Goal: Information Seeking & Learning: Check status

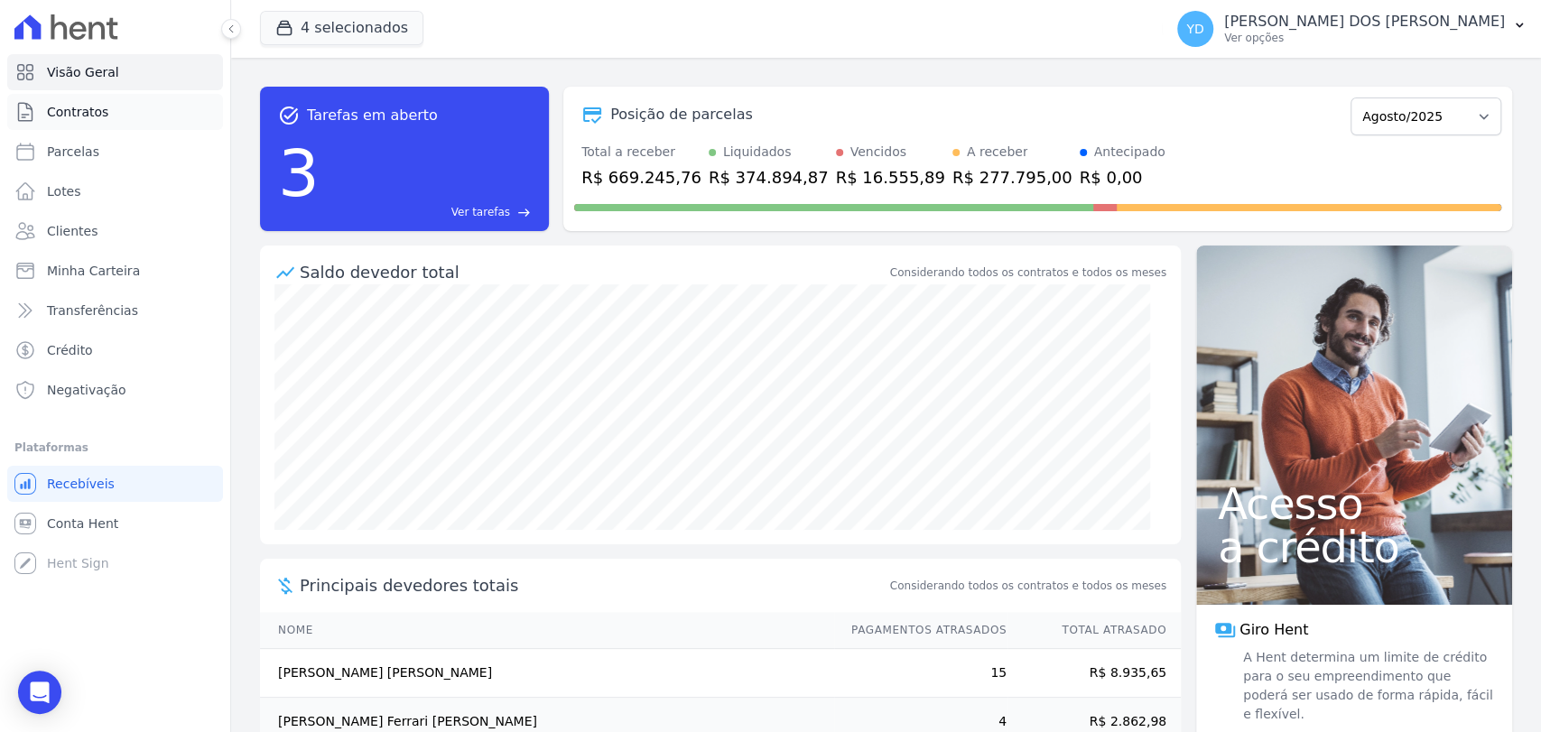
drag, startPoint x: 0, startPoint y: 0, endPoint x: 157, endPoint y: 126, distance: 201.6
click at [157, 126] on link "Contratos" at bounding box center [115, 112] width 216 height 36
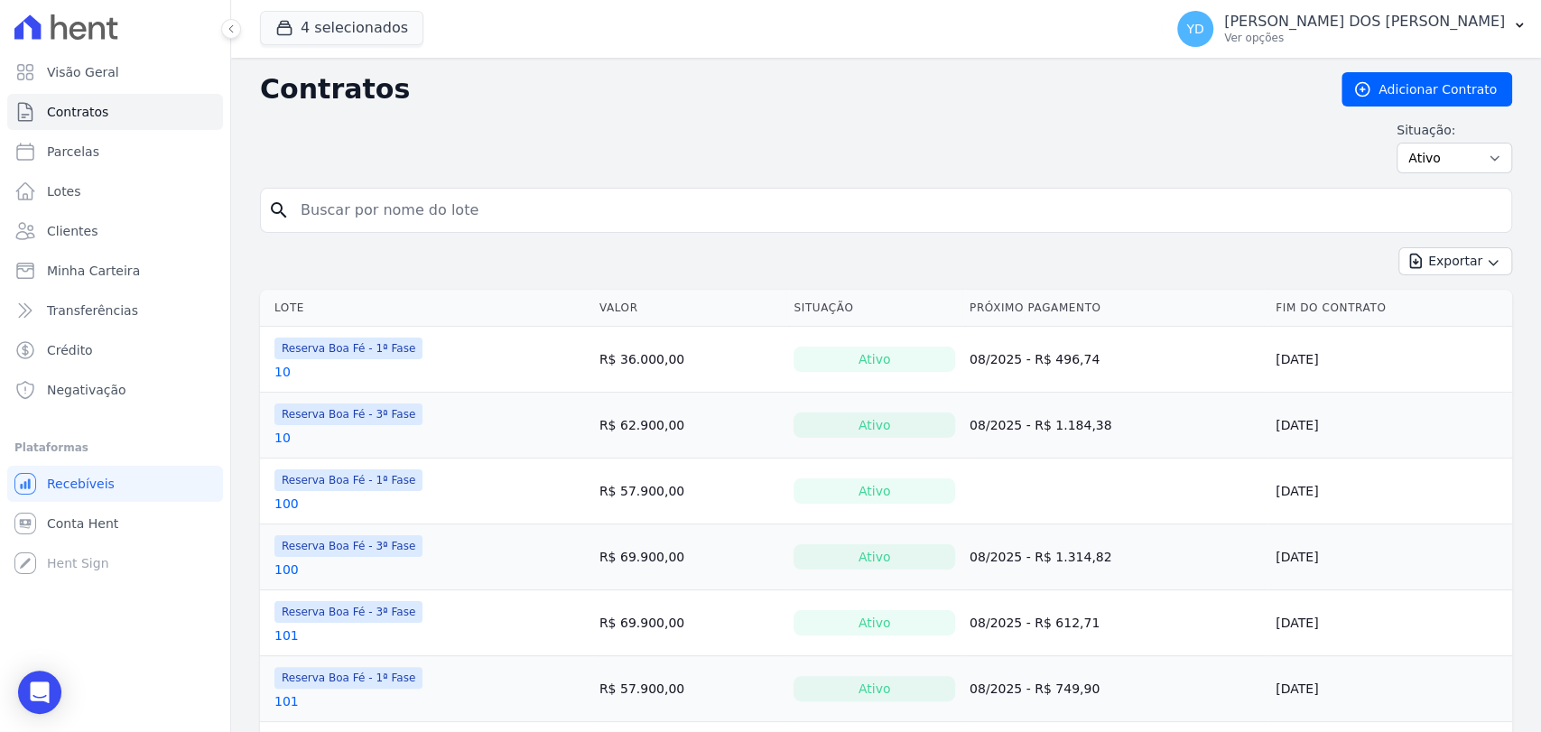
click at [326, 205] on input "search" at bounding box center [897, 210] width 1214 height 36
type input "a6"
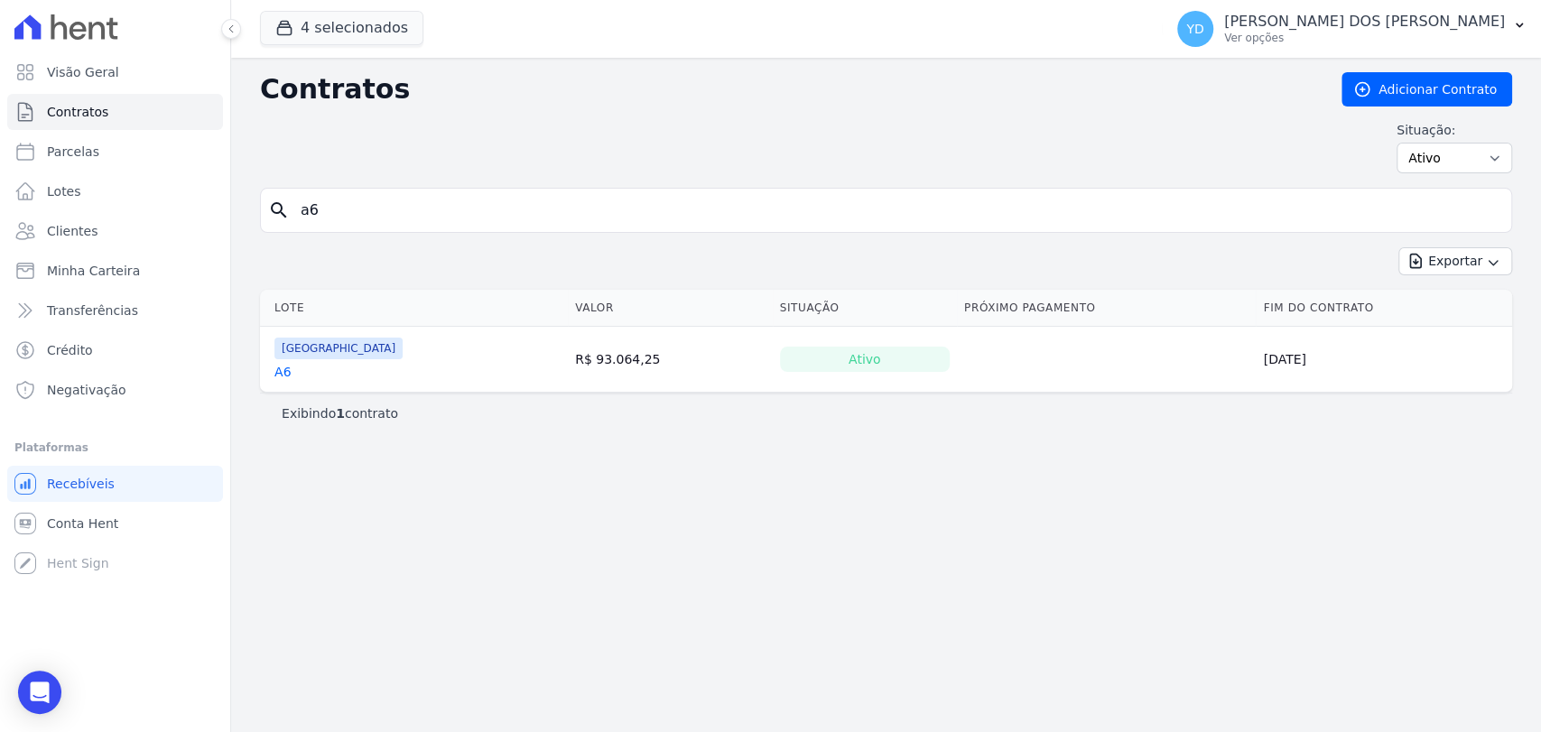
click at [284, 374] on link "A6" at bounding box center [282, 372] width 16 height 18
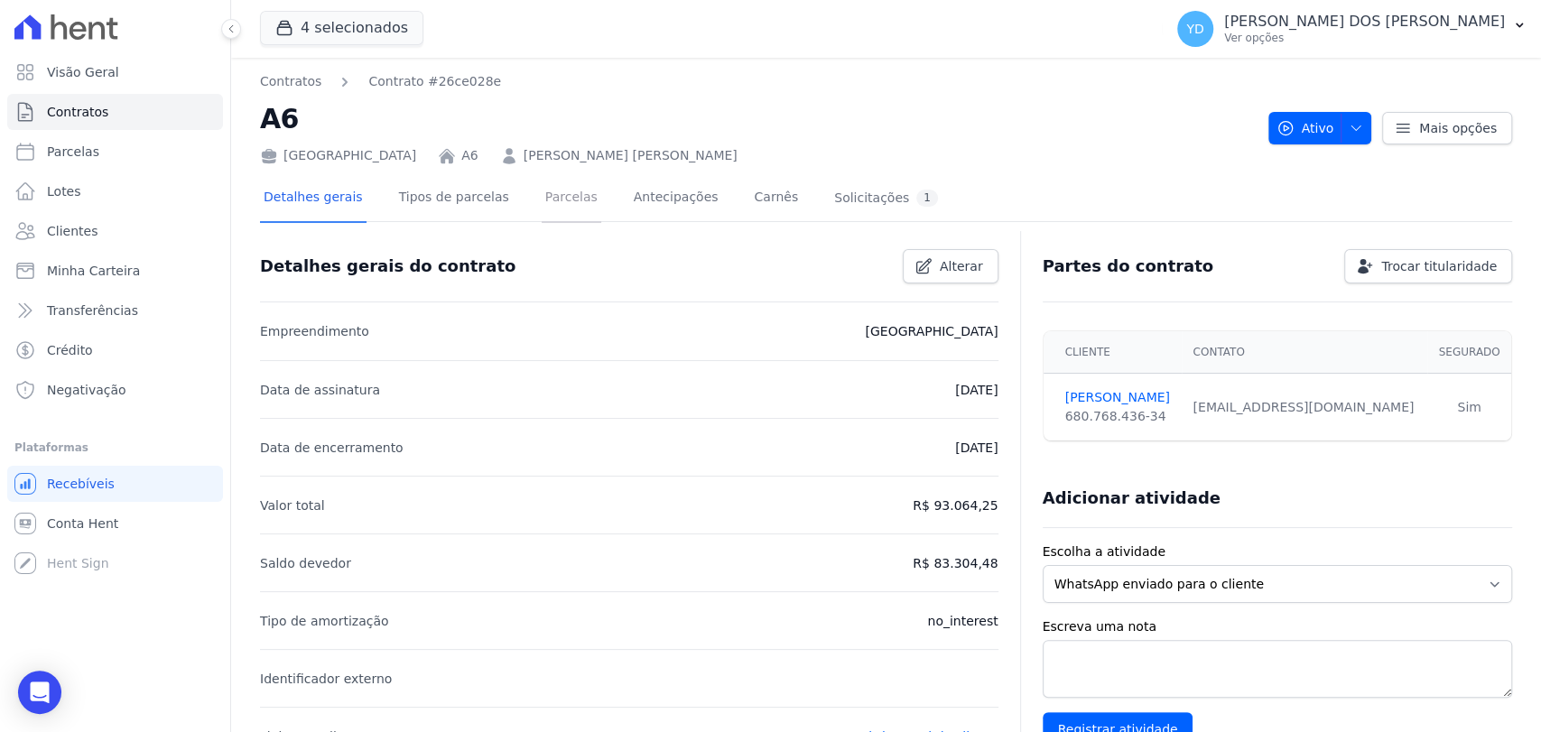
click at [549, 200] on link "Parcelas" at bounding box center [572, 199] width 60 height 48
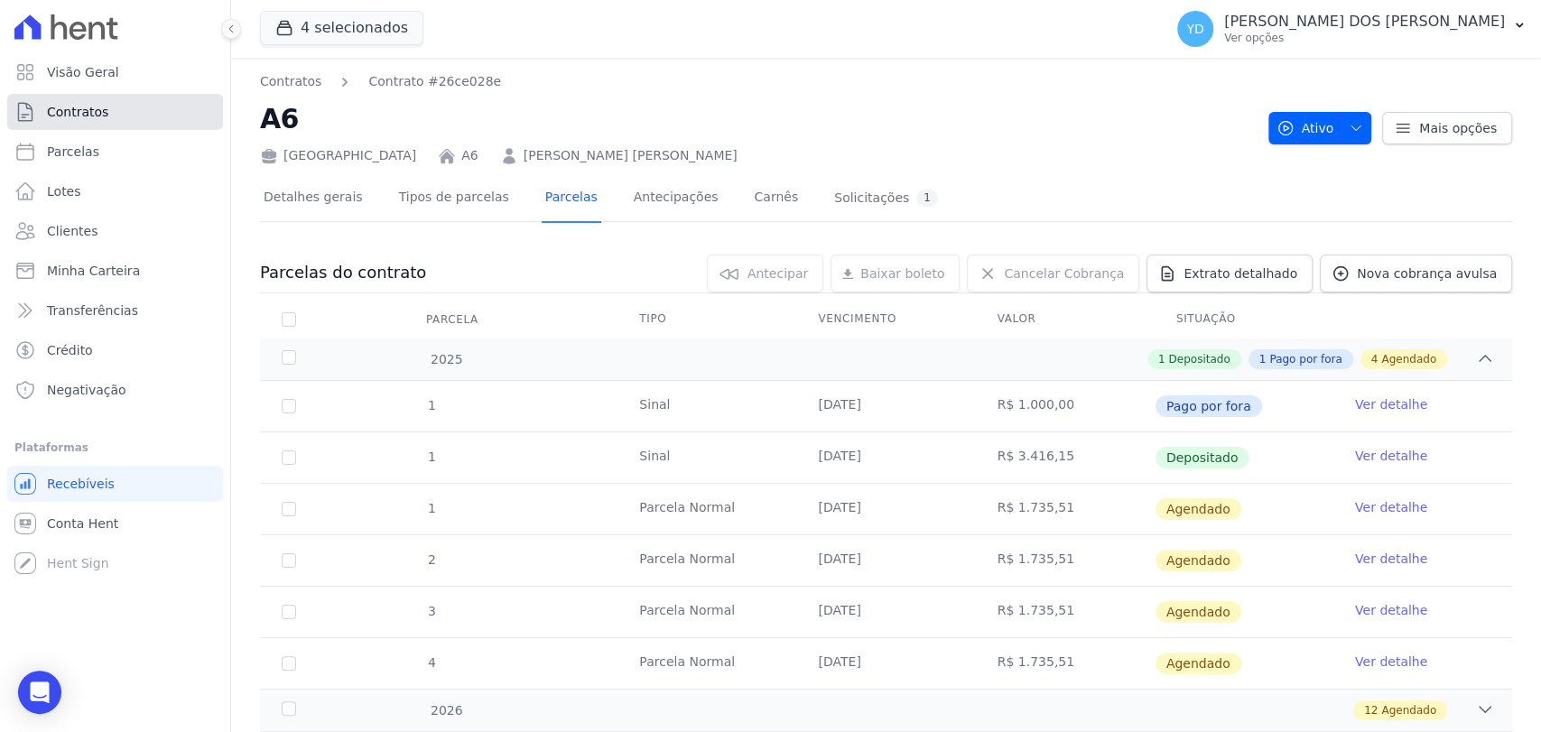
click at [152, 95] on link "Contratos" at bounding box center [115, 112] width 216 height 36
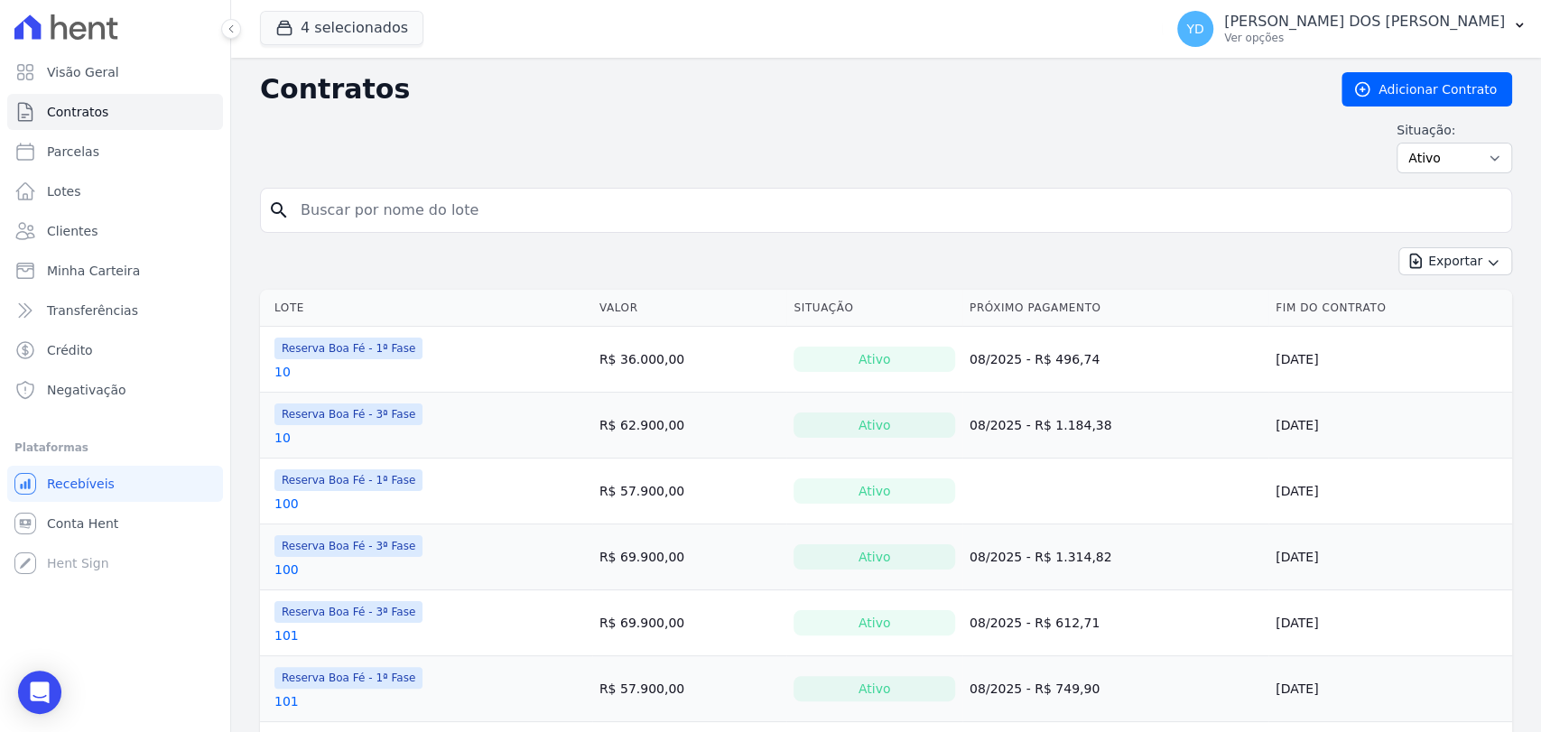
click at [412, 200] on input "search" at bounding box center [897, 210] width 1214 height 36
type input "a6"
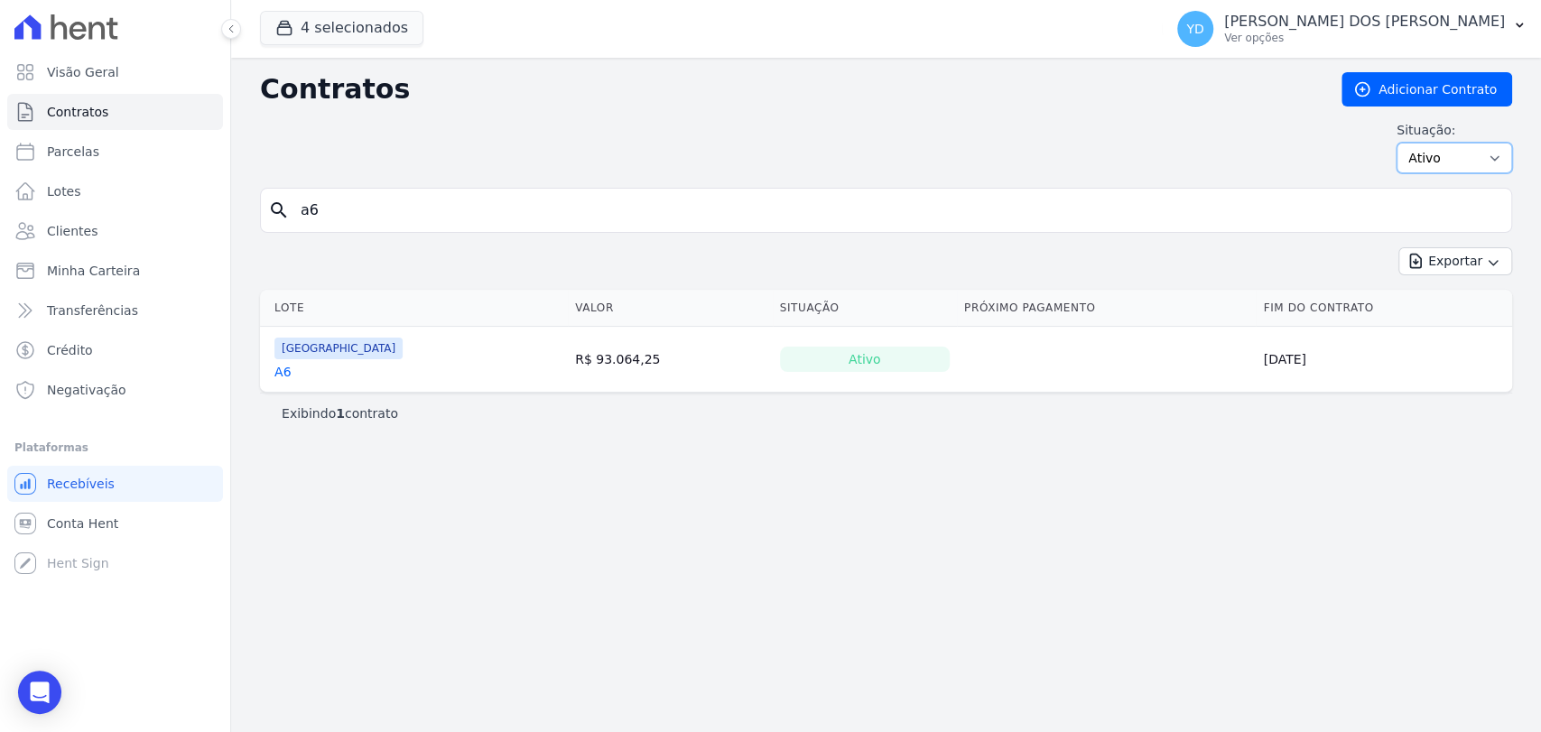
click at [1486, 158] on select "Ativo Todos Pausado Distratado Rascunho Expirado Encerrado" at bounding box center [1454, 158] width 116 height 31
select select "all"
click at [1404, 143] on select "Ativo Todos Pausado Distratado Rascunho Expirado Encerrado" at bounding box center [1454, 158] width 116 height 31
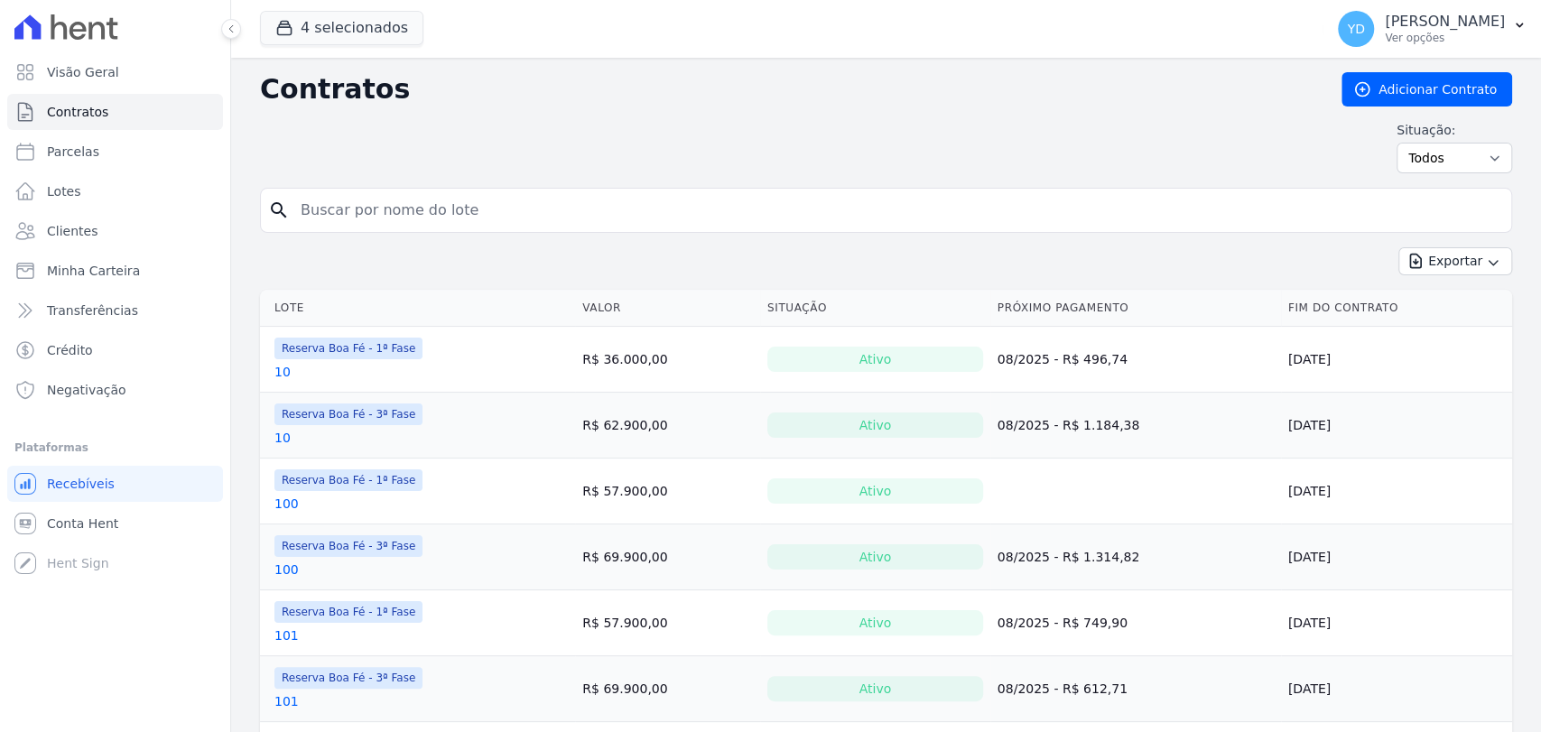
drag, startPoint x: 0, startPoint y: 0, endPoint x: 736, endPoint y: 215, distance: 766.3
click at [736, 215] on input "search" at bounding box center [897, 210] width 1214 height 36
type input "a6"
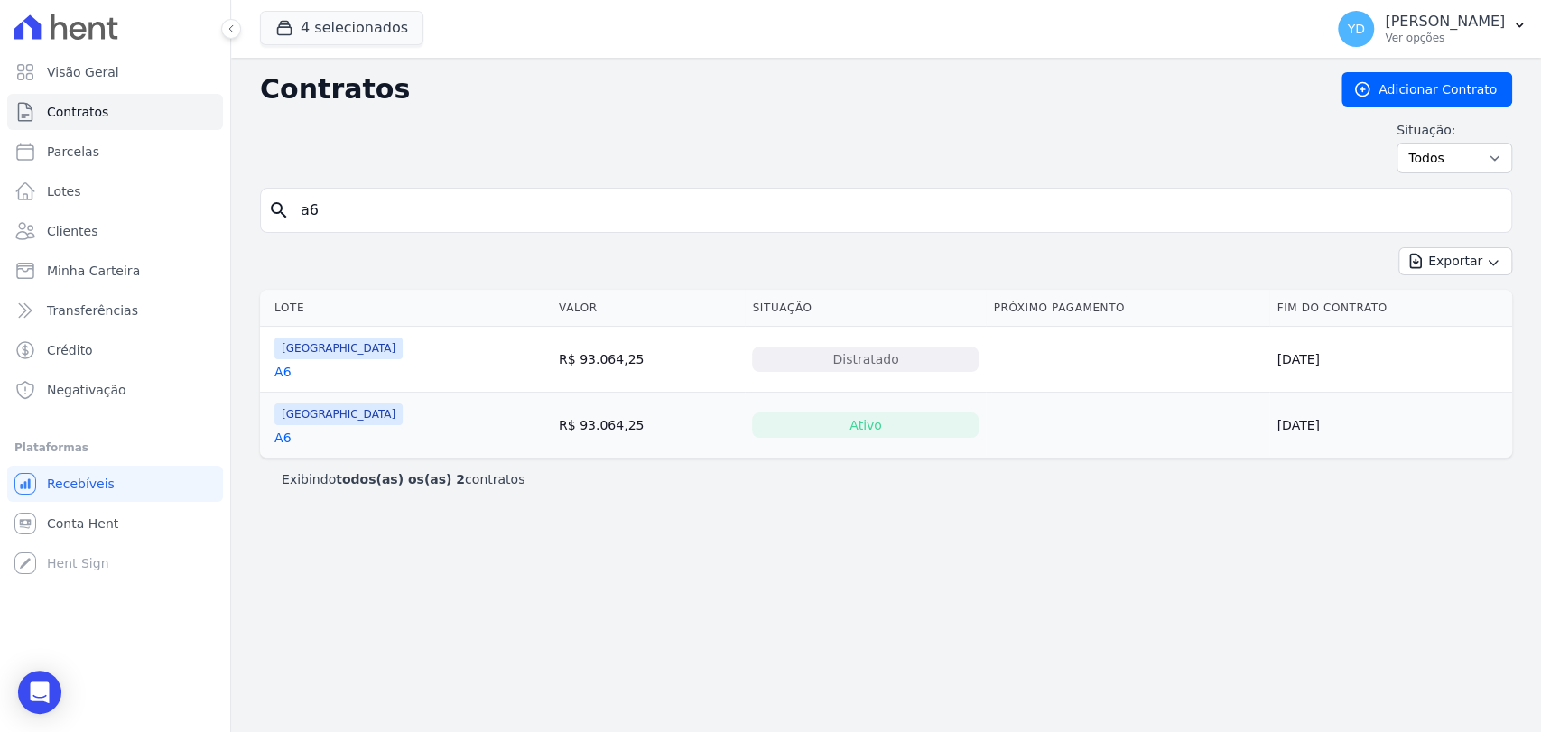
click at [281, 378] on link "A6" at bounding box center [282, 372] width 16 height 18
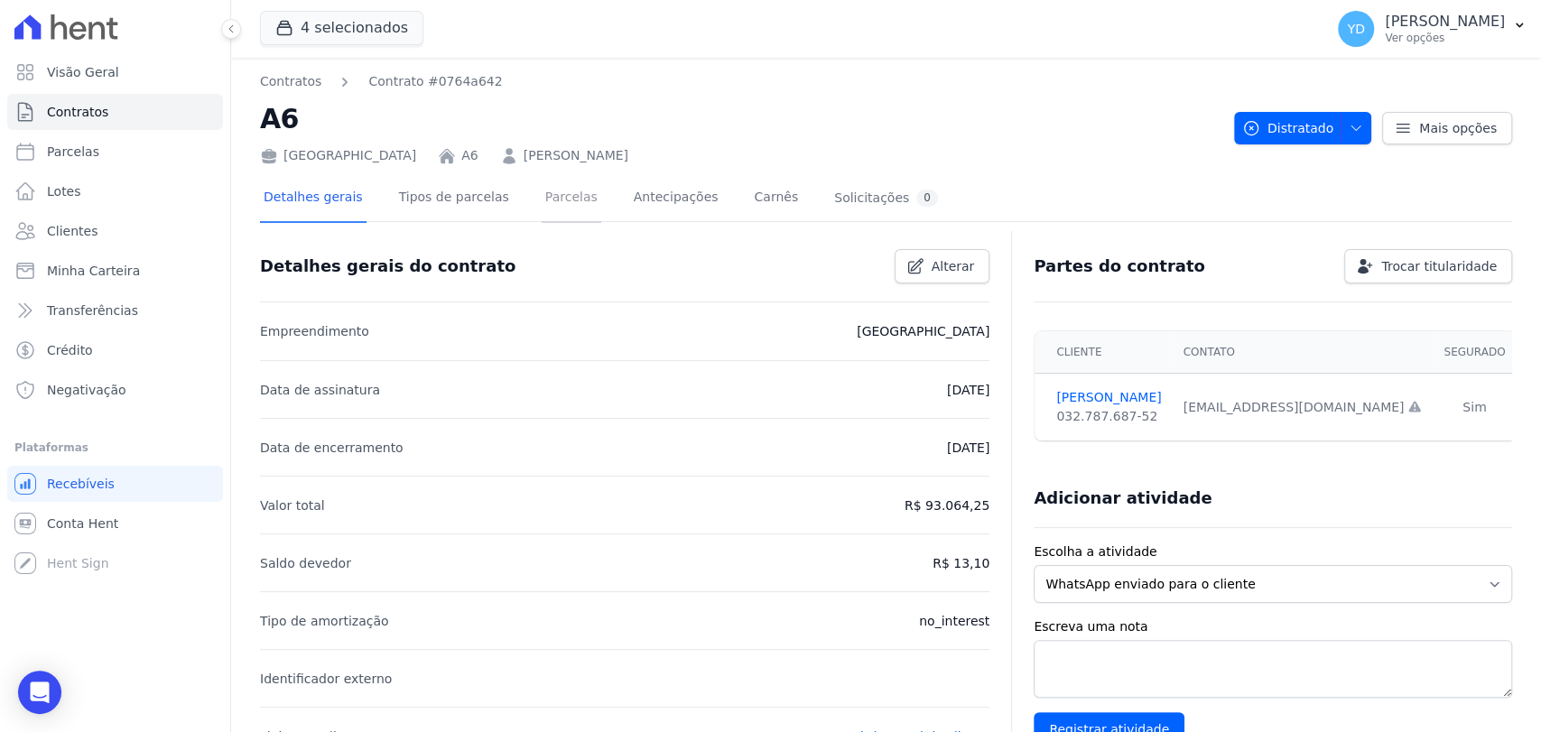
click at [544, 211] on link "Parcelas" at bounding box center [572, 199] width 60 height 48
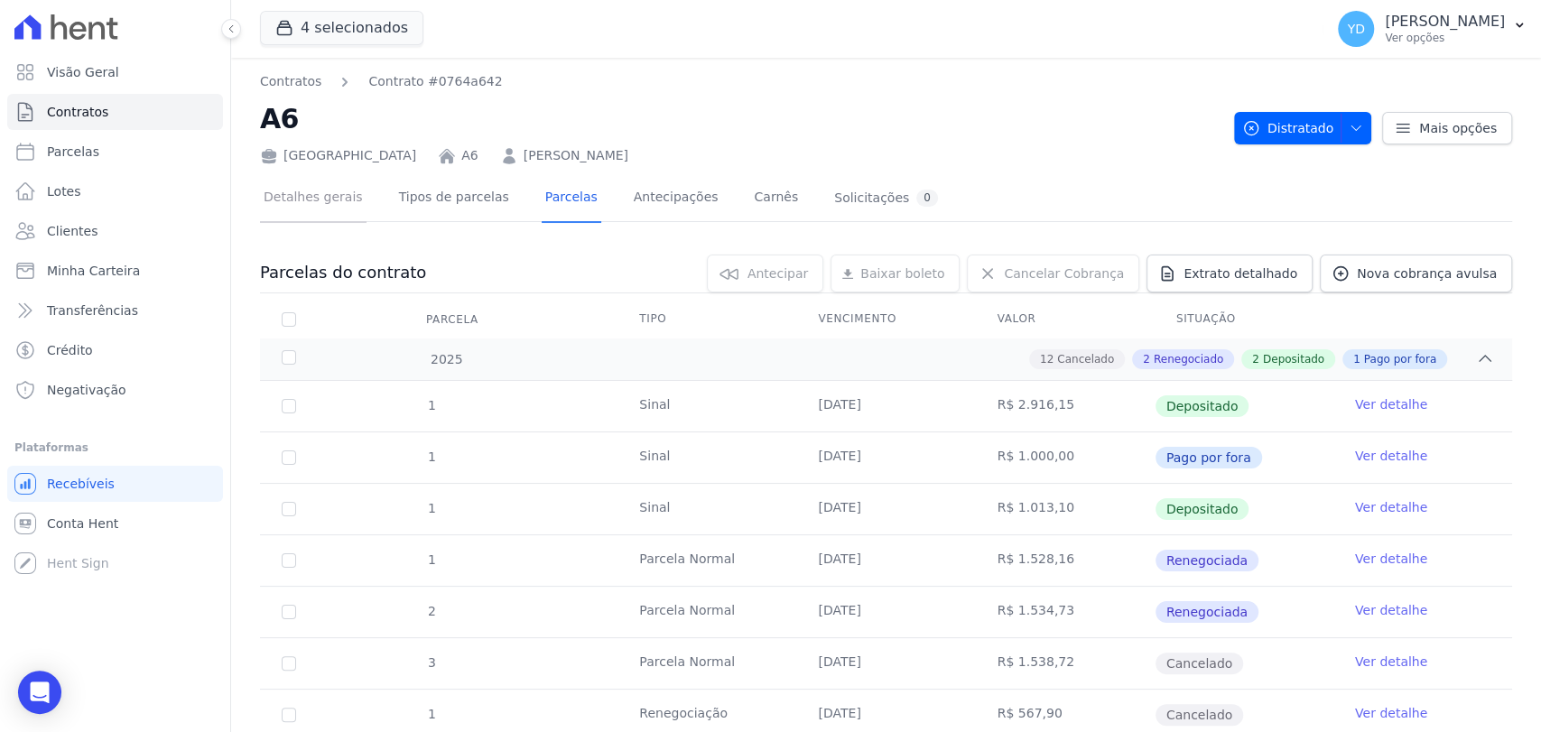
click at [328, 190] on link "Detalhes gerais" at bounding box center [313, 199] width 107 height 48
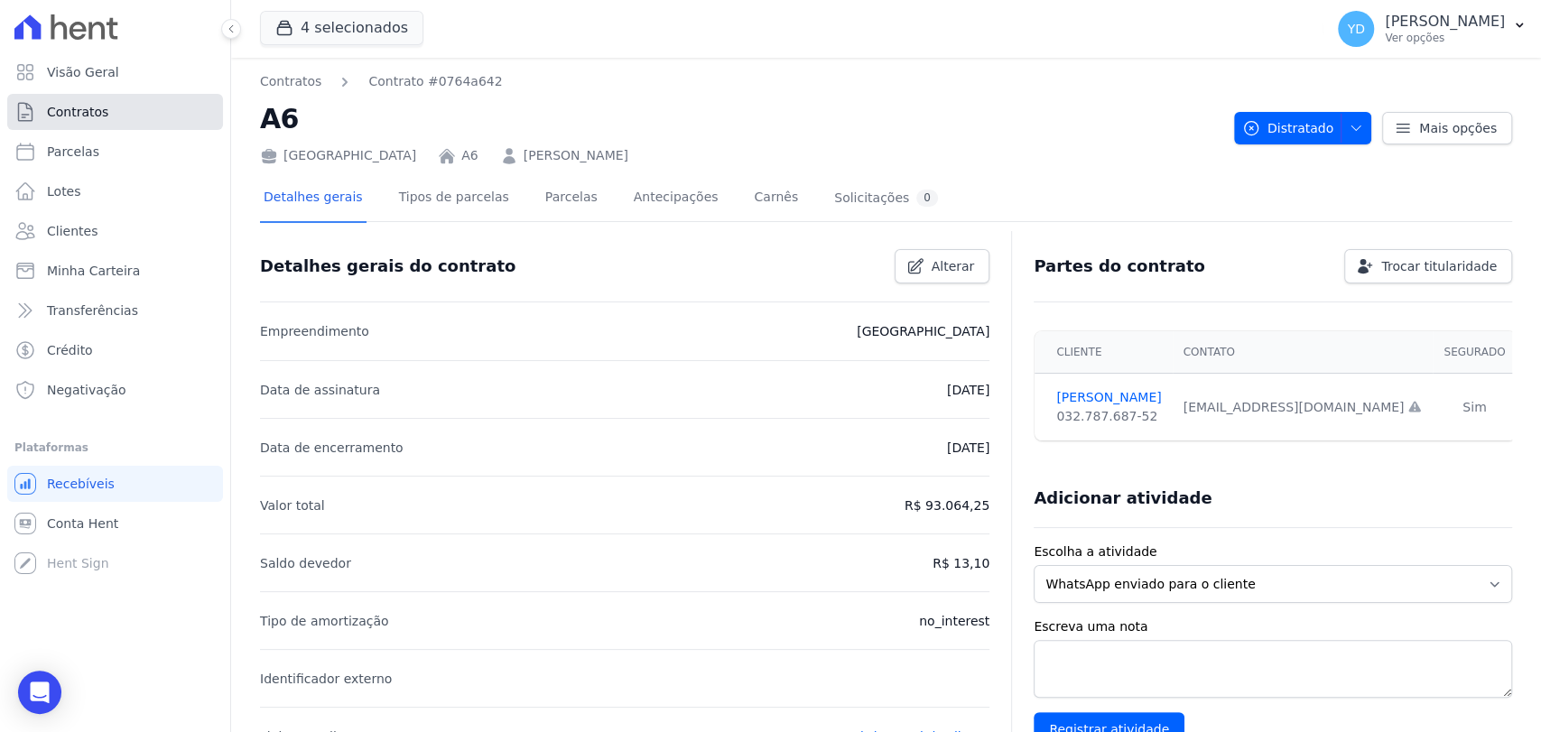
click at [161, 107] on link "Contratos" at bounding box center [115, 112] width 216 height 36
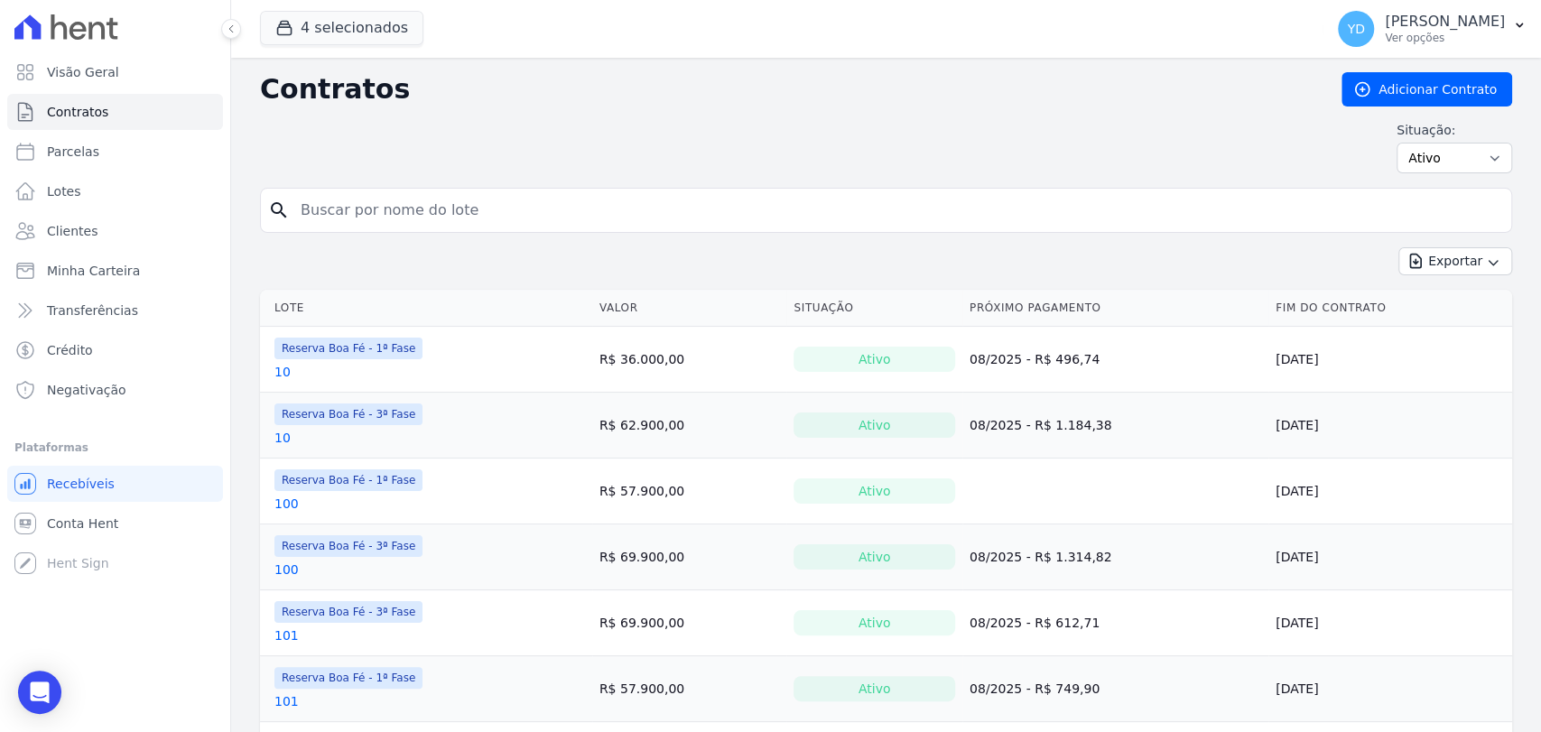
click at [370, 185] on div "Contratos Adicionar Contrato Situação: Ativo Todos Pausado Distratado Rascunho …" at bounding box center [886, 130] width 1252 height 116
click at [375, 210] on input "search" at bounding box center [897, 210] width 1214 height 36
type input "a6"
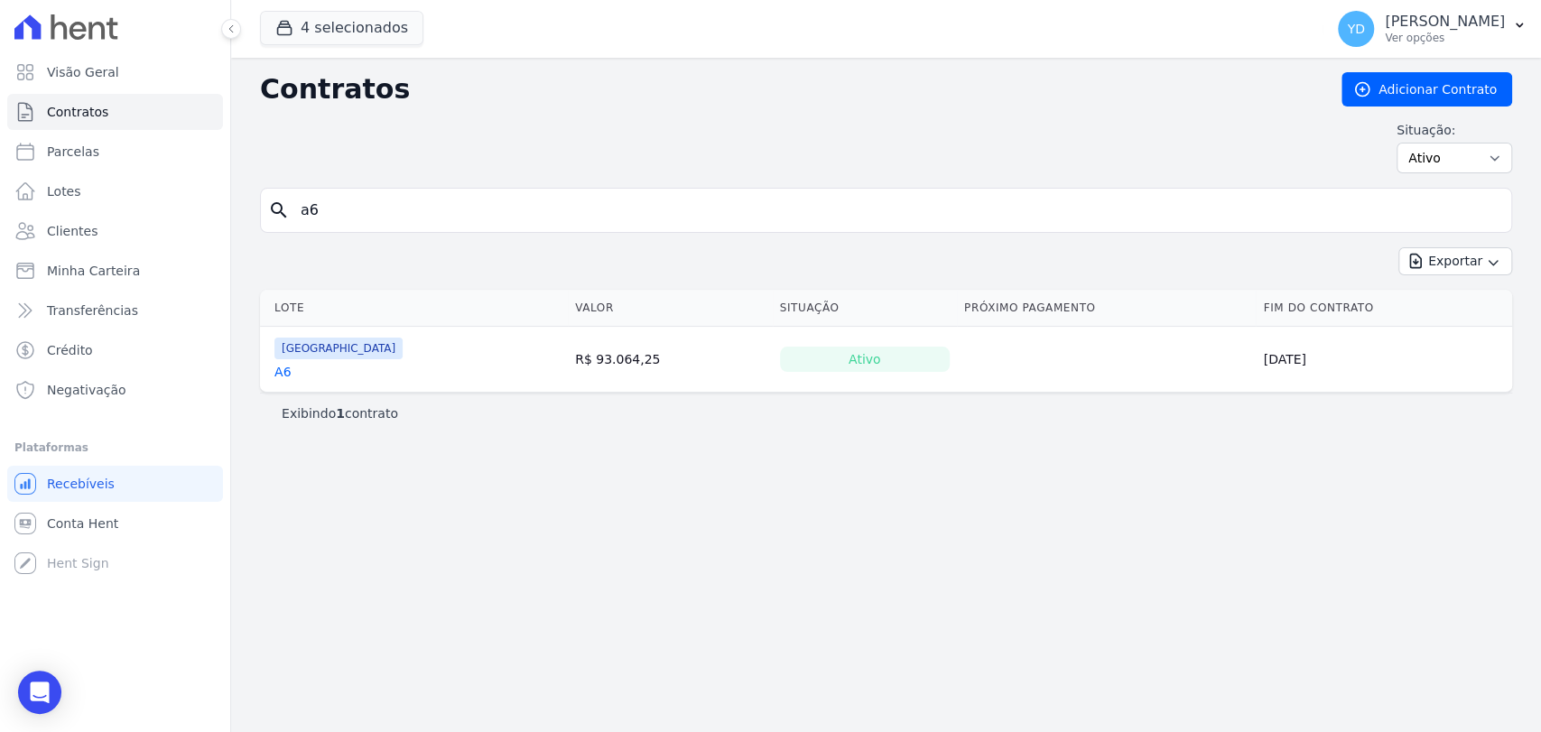
click at [291, 373] on div "A6" at bounding box center [338, 372] width 128 height 18
click at [282, 373] on link "A6" at bounding box center [282, 372] width 16 height 18
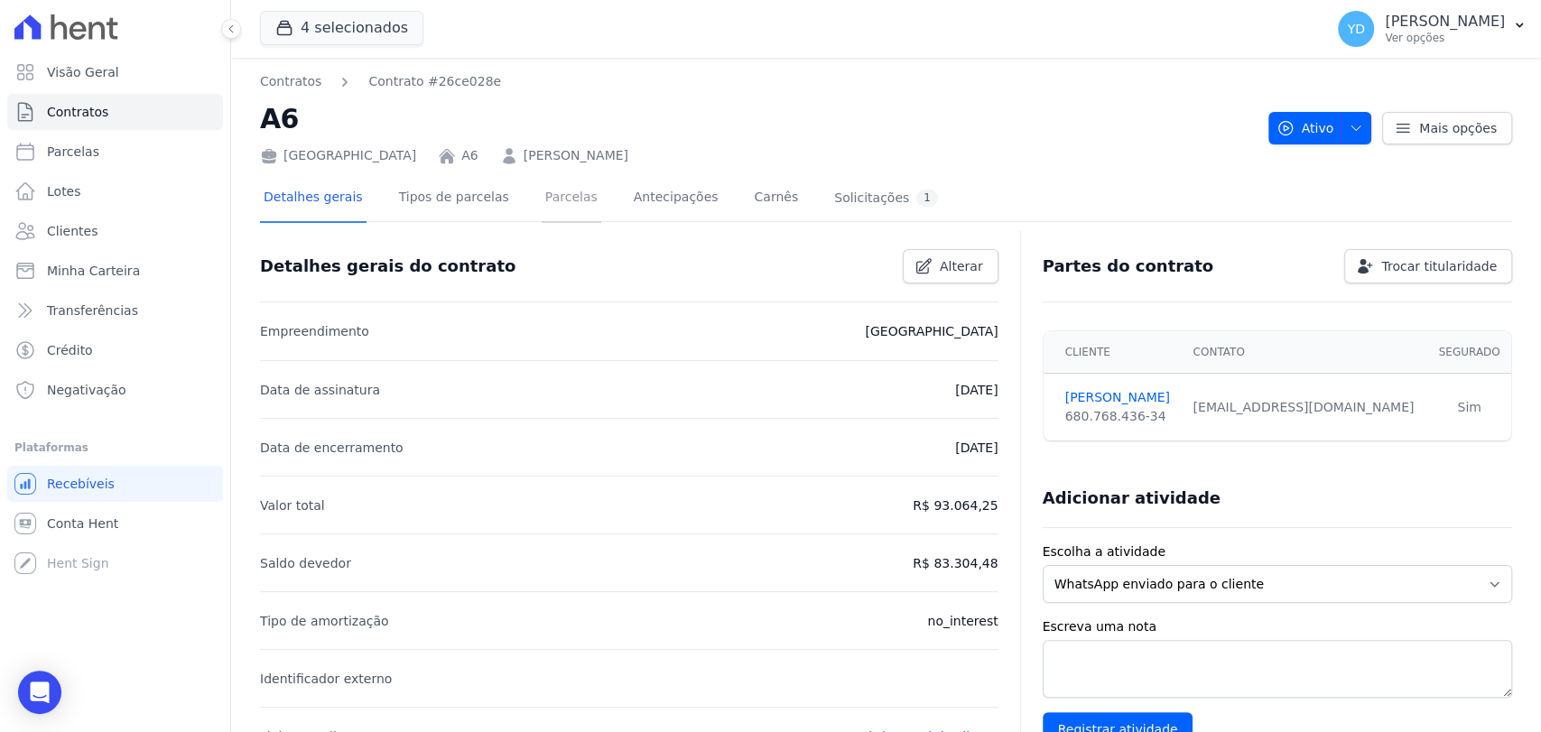
click at [548, 212] on link "Parcelas" at bounding box center [572, 199] width 60 height 48
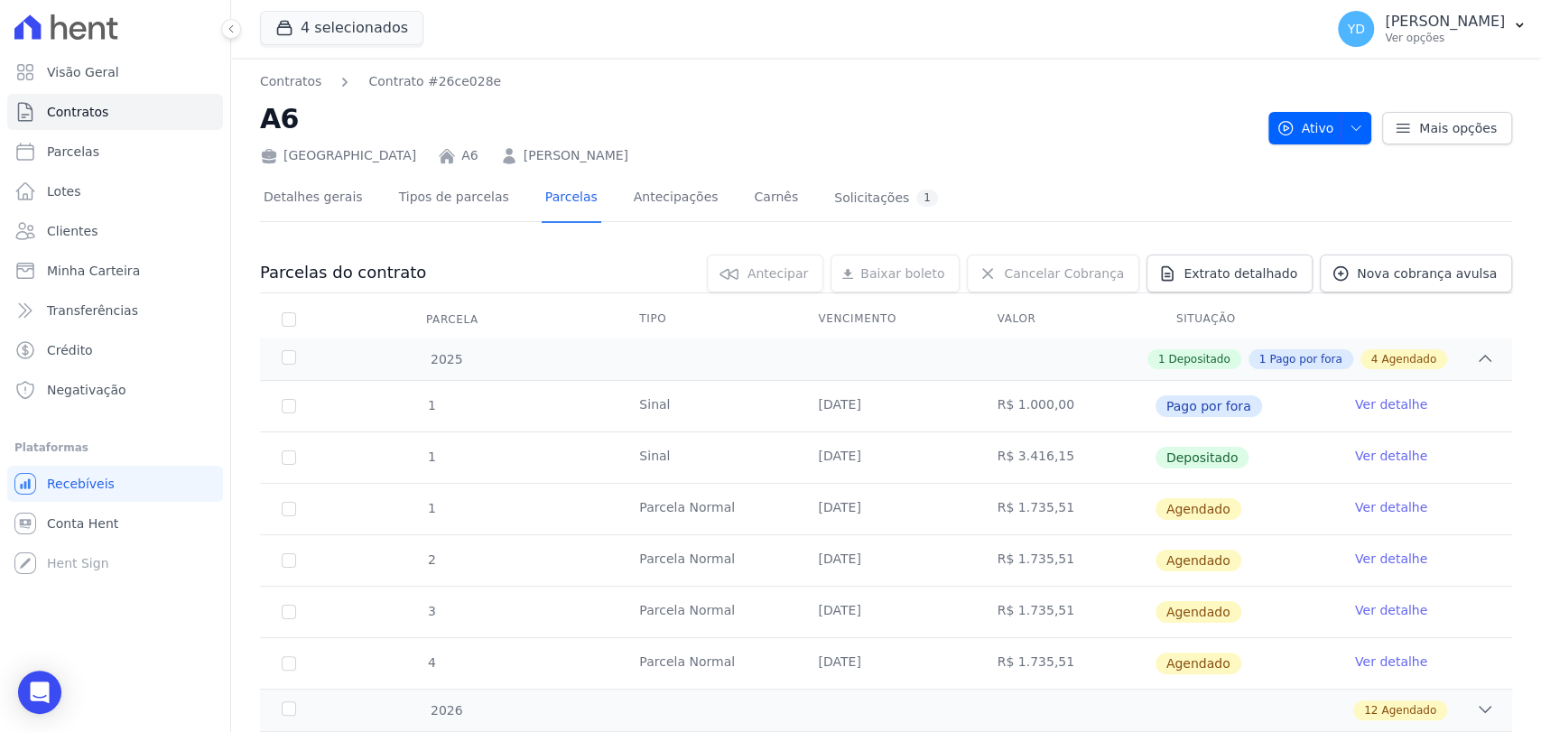
scroll to position [179, 0]
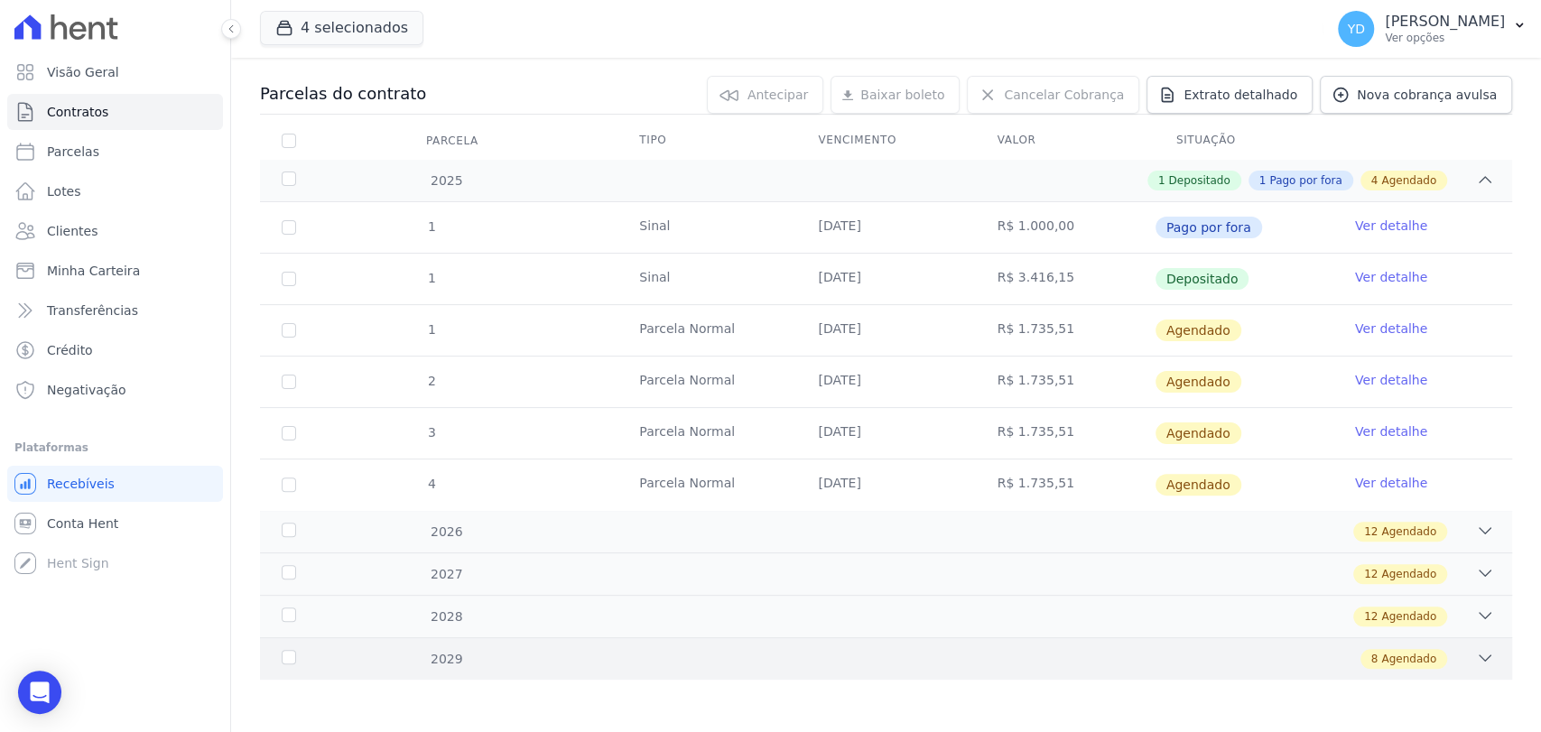
click at [845, 644] on div "2029 8 Agendado" at bounding box center [886, 658] width 1252 height 42
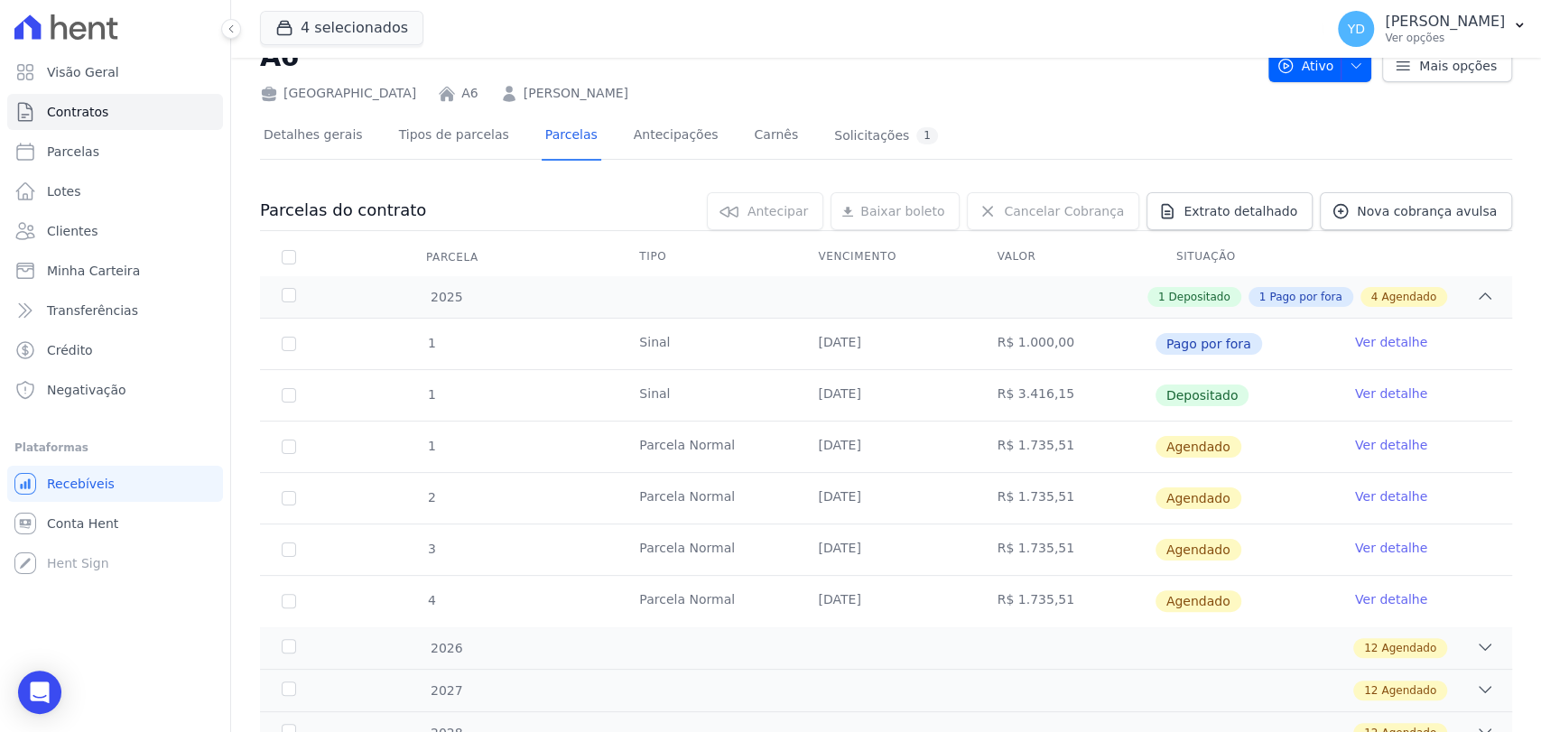
scroll to position [0, 0]
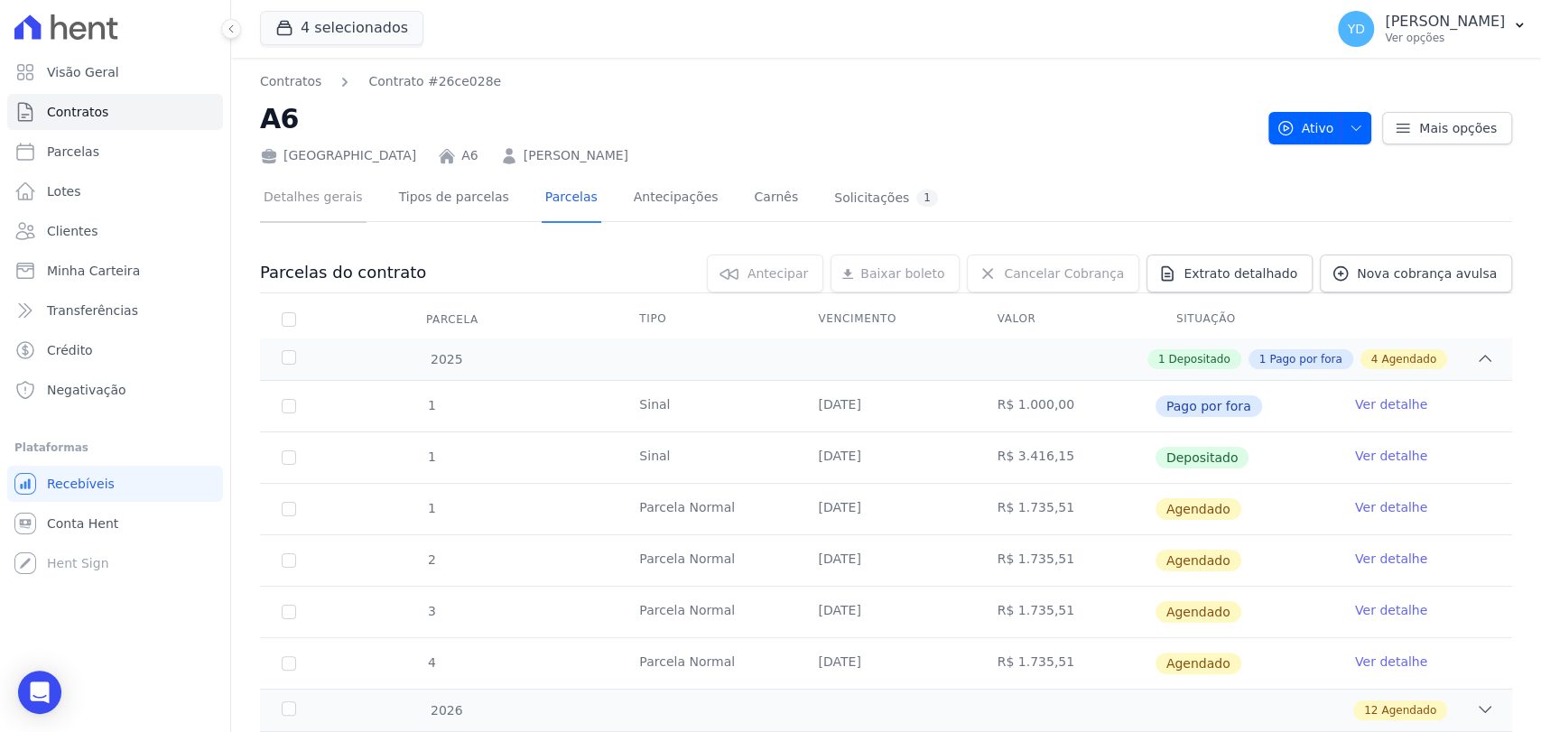
click at [325, 199] on link "Detalhes gerais" at bounding box center [313, 199] width 107 height 48
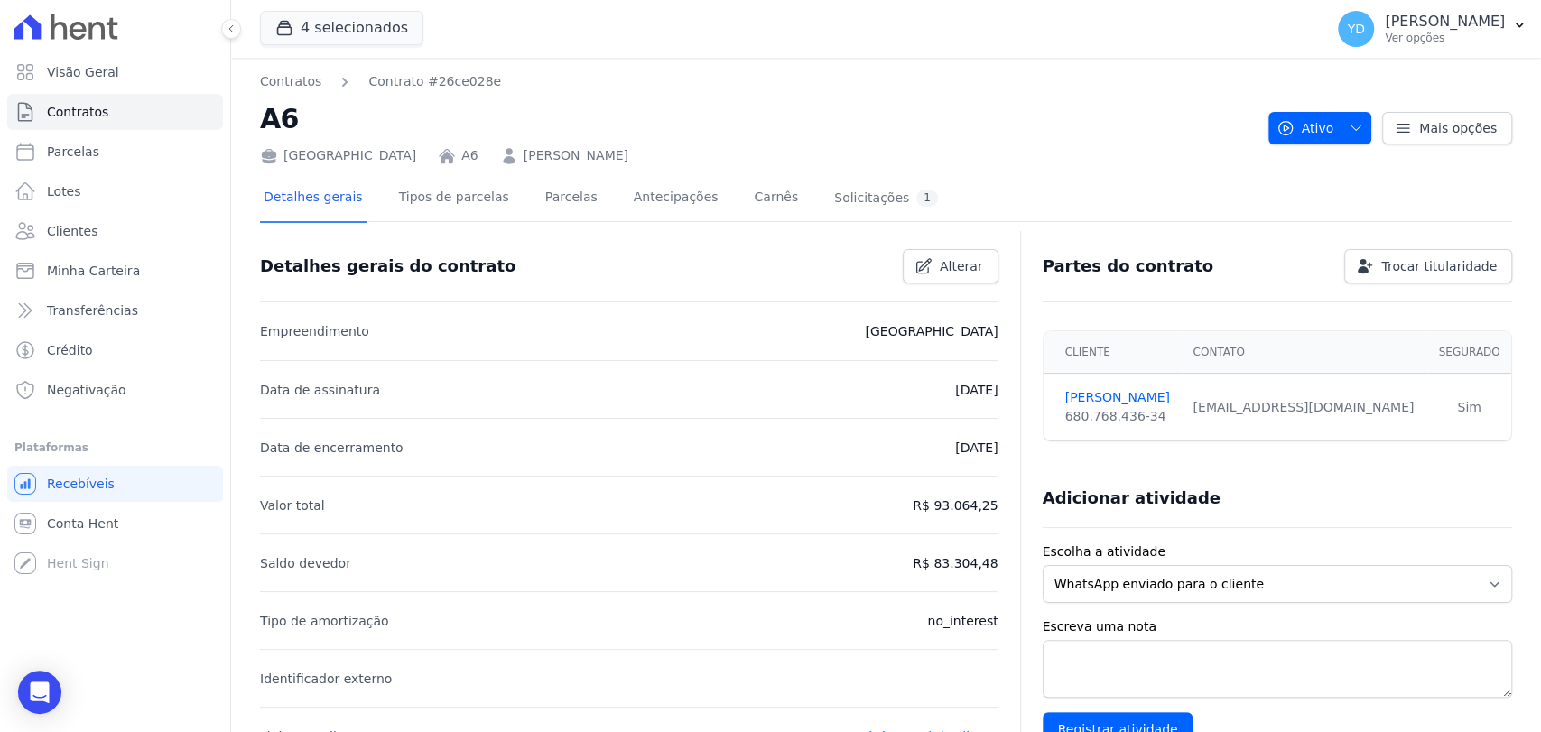
scroll to position [658, 0]
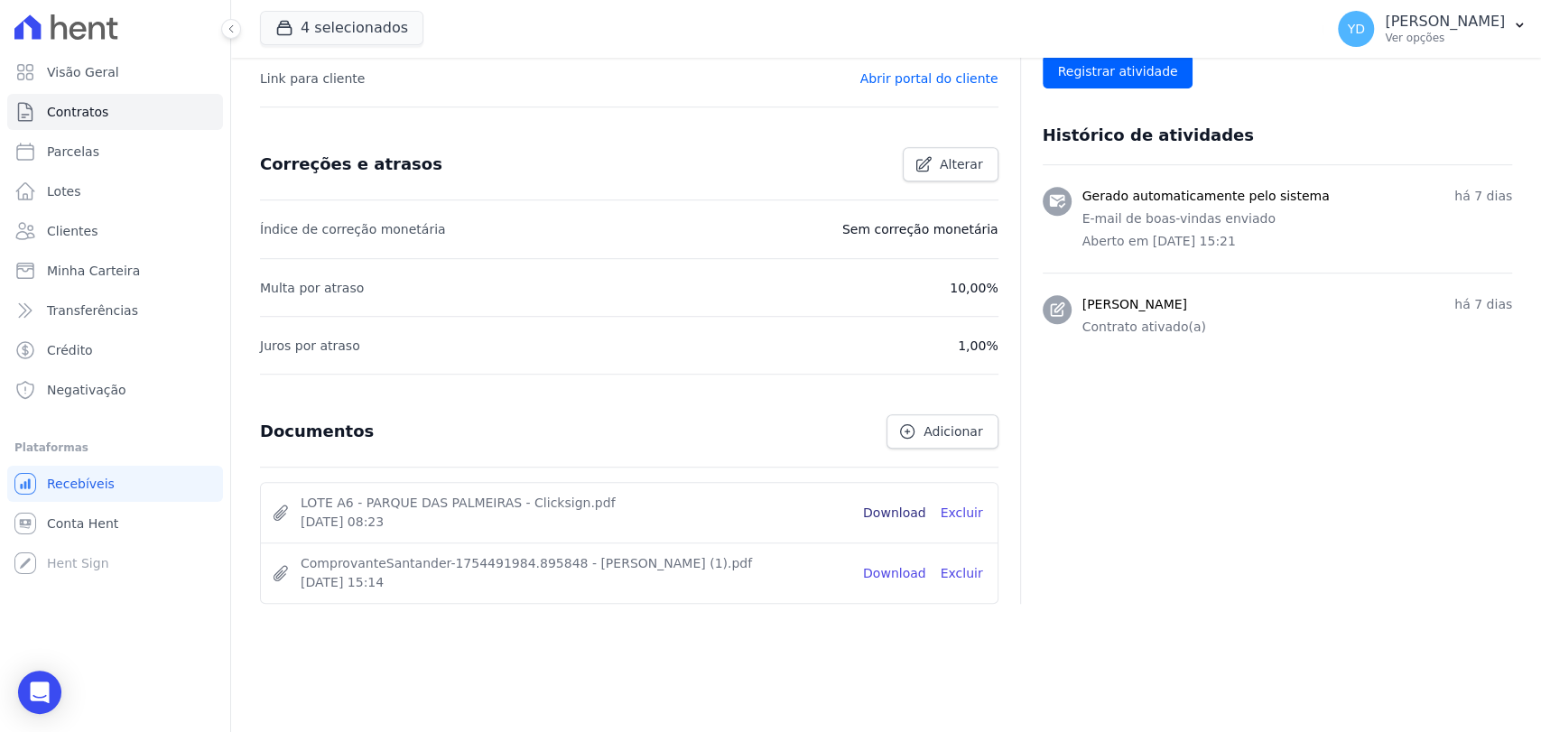
click at [883, 509] on link "Download" at bounding box center [894, 513] width 63 height 19
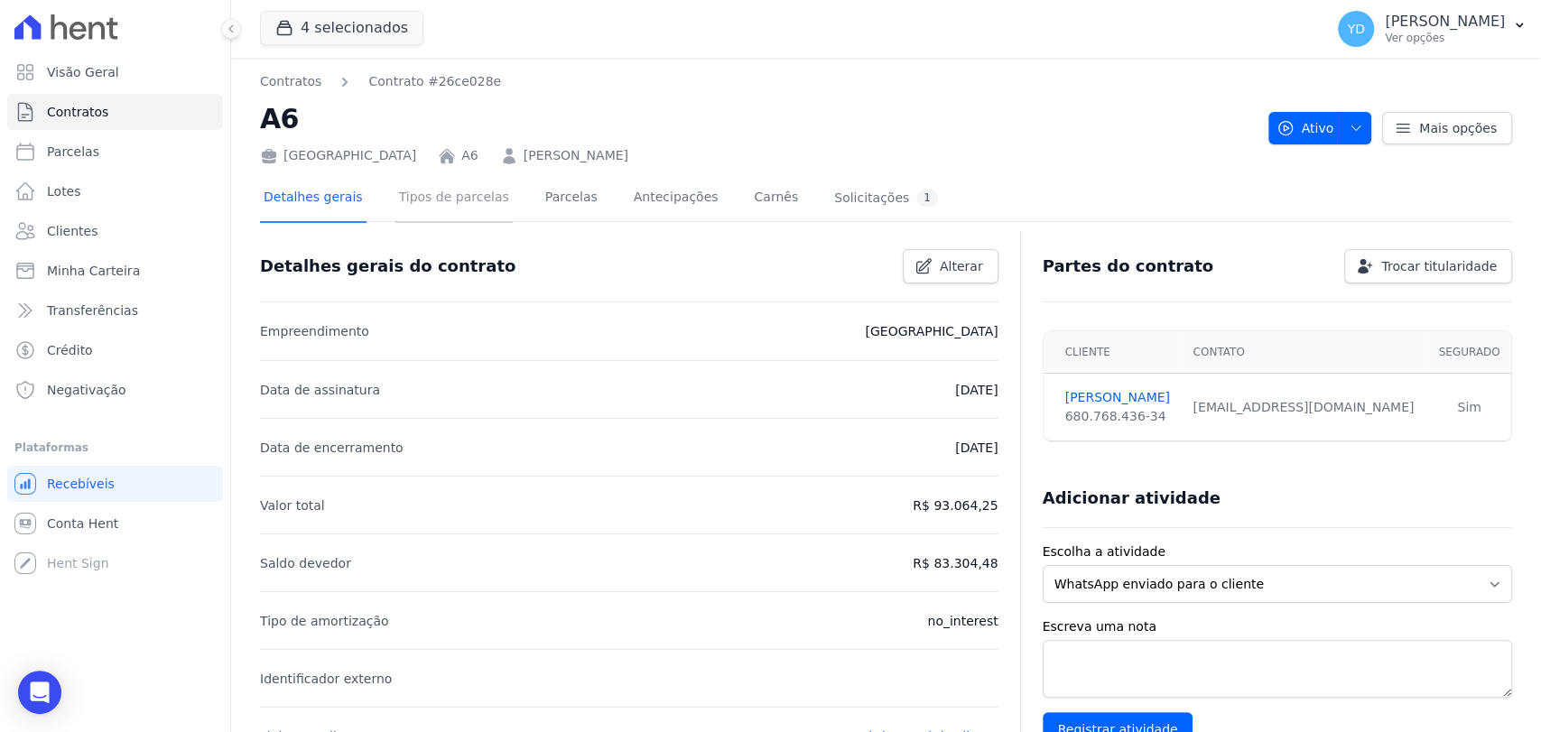
click at [482, 215] on link "Tipos de parcelas" at bounding box center [453, 199] width 117 height 48
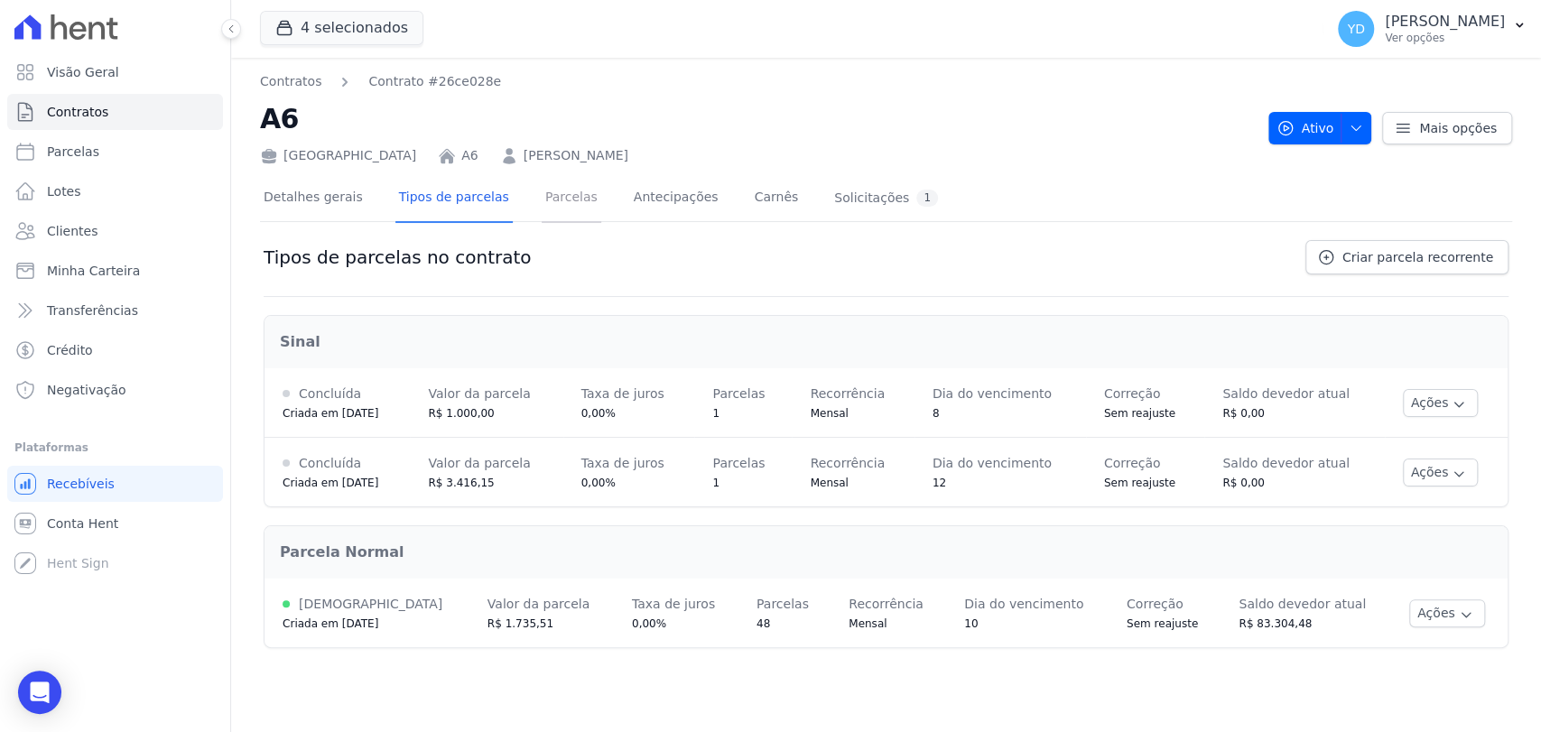
click at [546, 202] on link "Parcelas" at bounding box center [572, 199] width 60 height 48
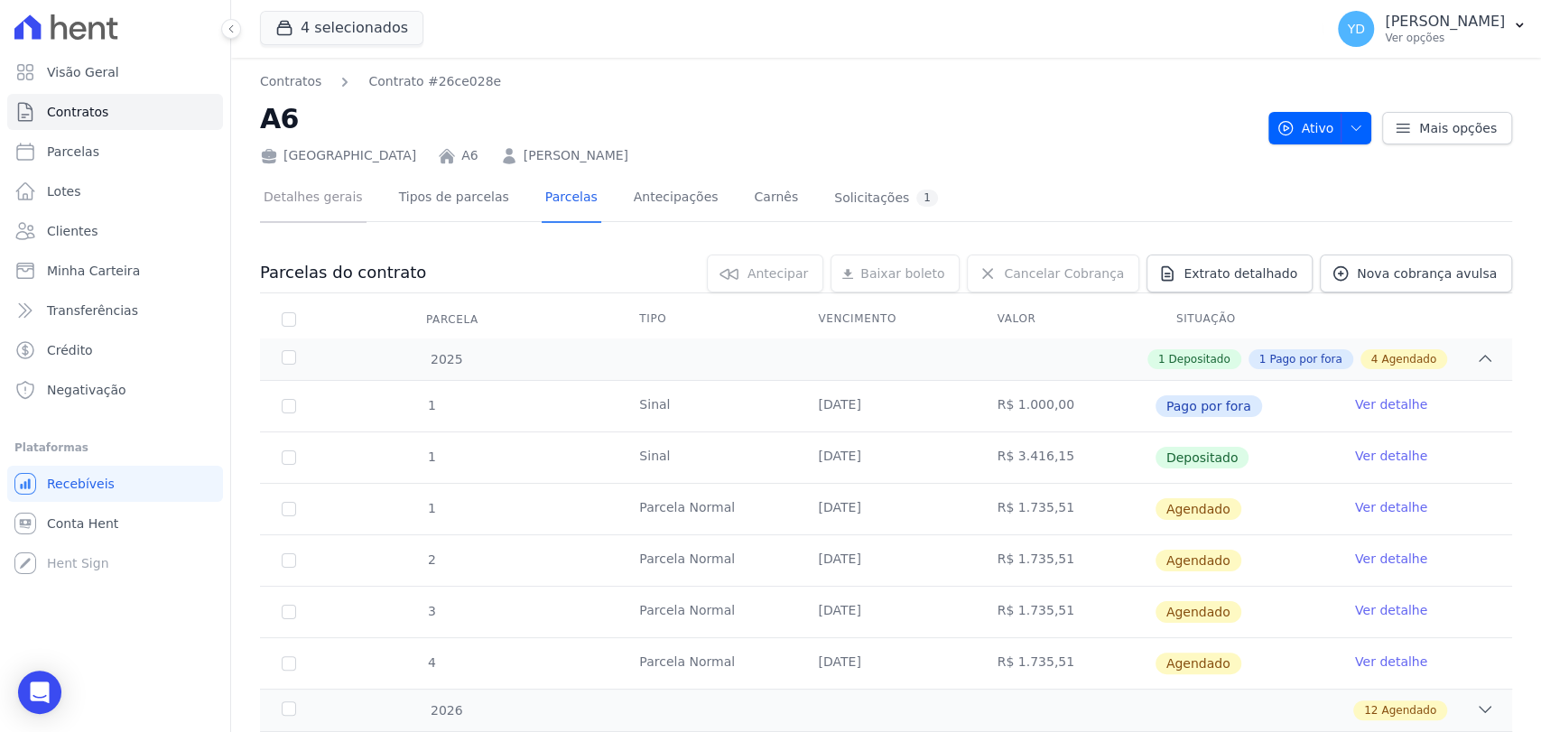
click at [350, 206] on link "Detalhes gerais" at bounding box center [313, 199] width 107 height 48
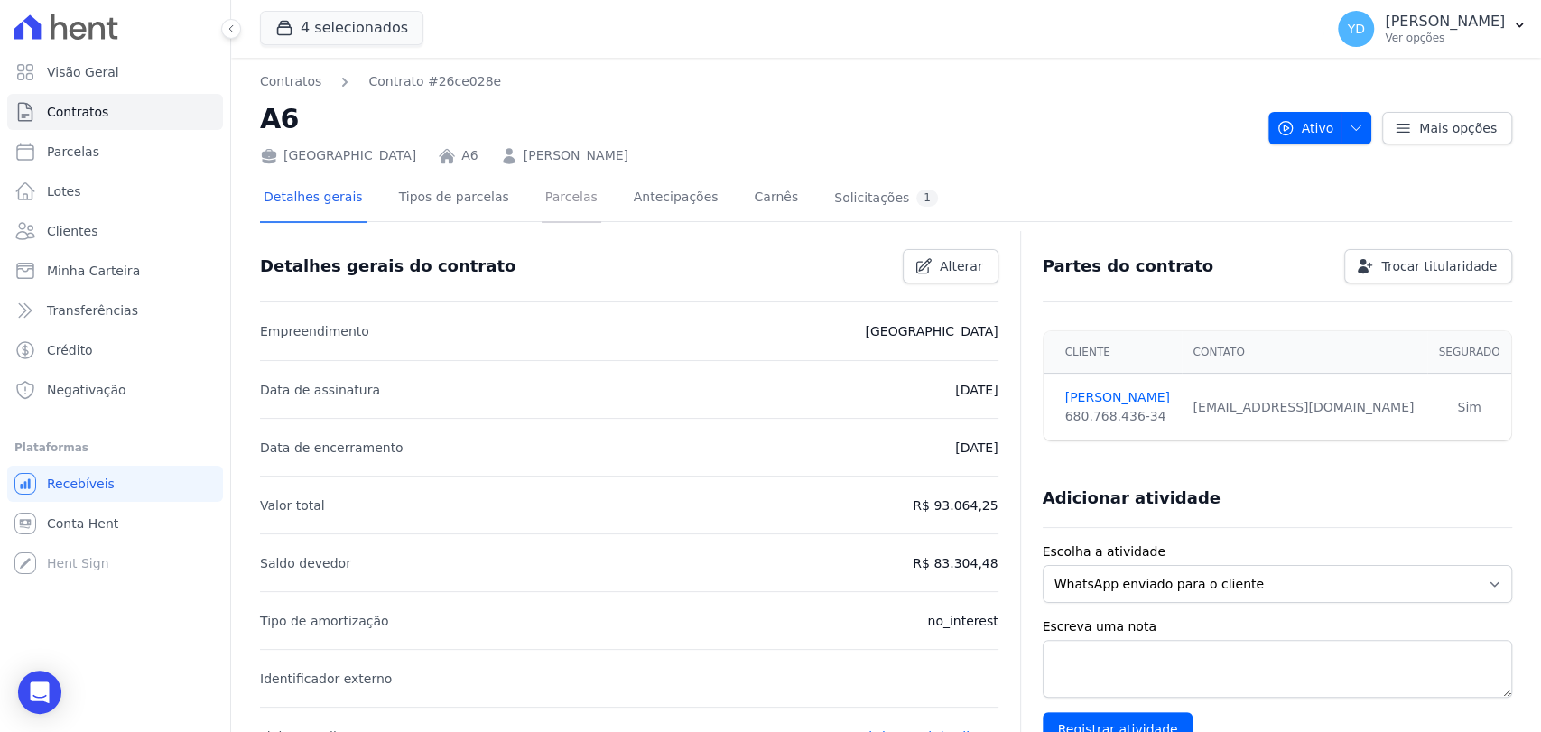
click at [542, 205] on link "Parcelas" at bounding box center [572, 199] width 60 height 48
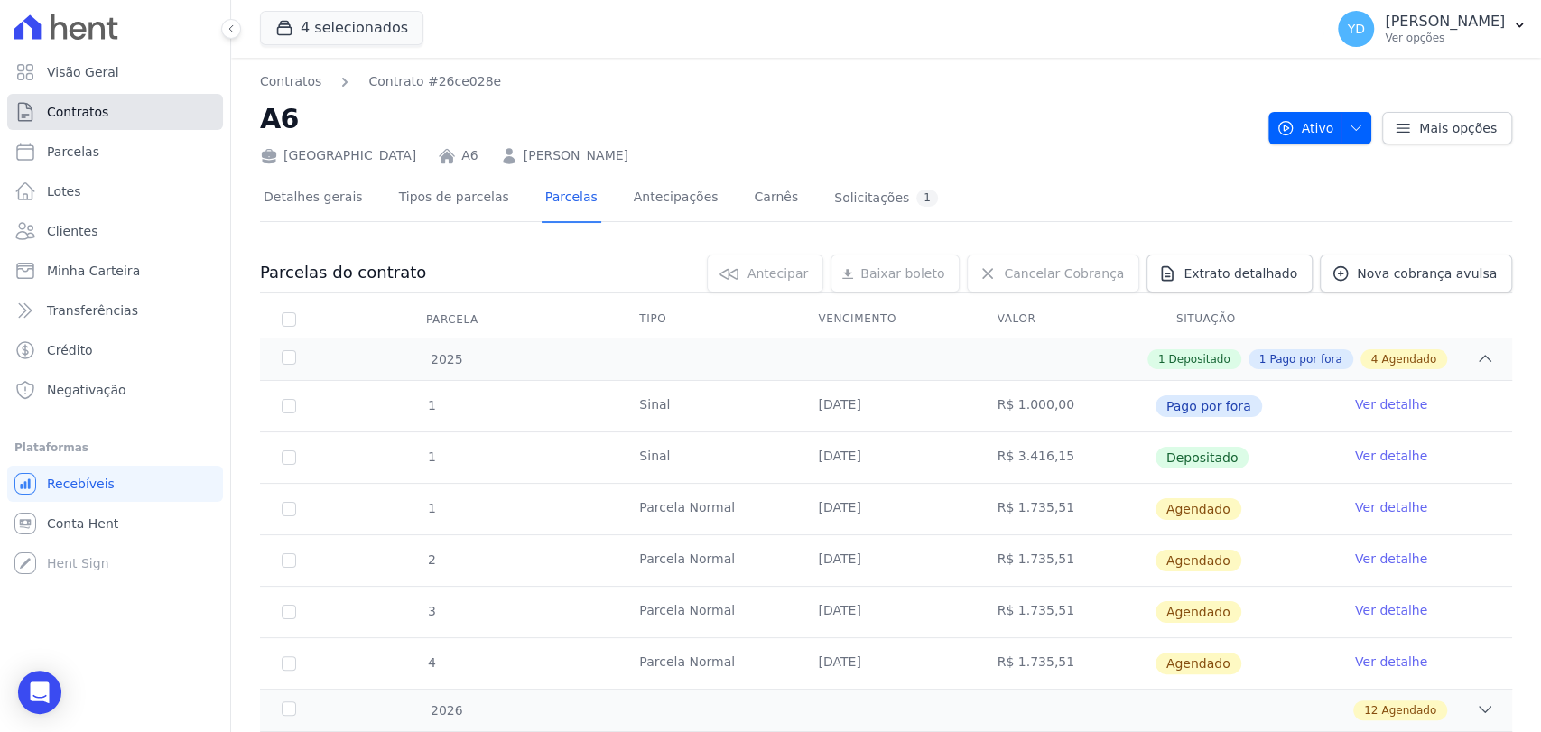
click at [151, 120] on link "Contratos" at bounding box center [115, 112] width 216 height 36
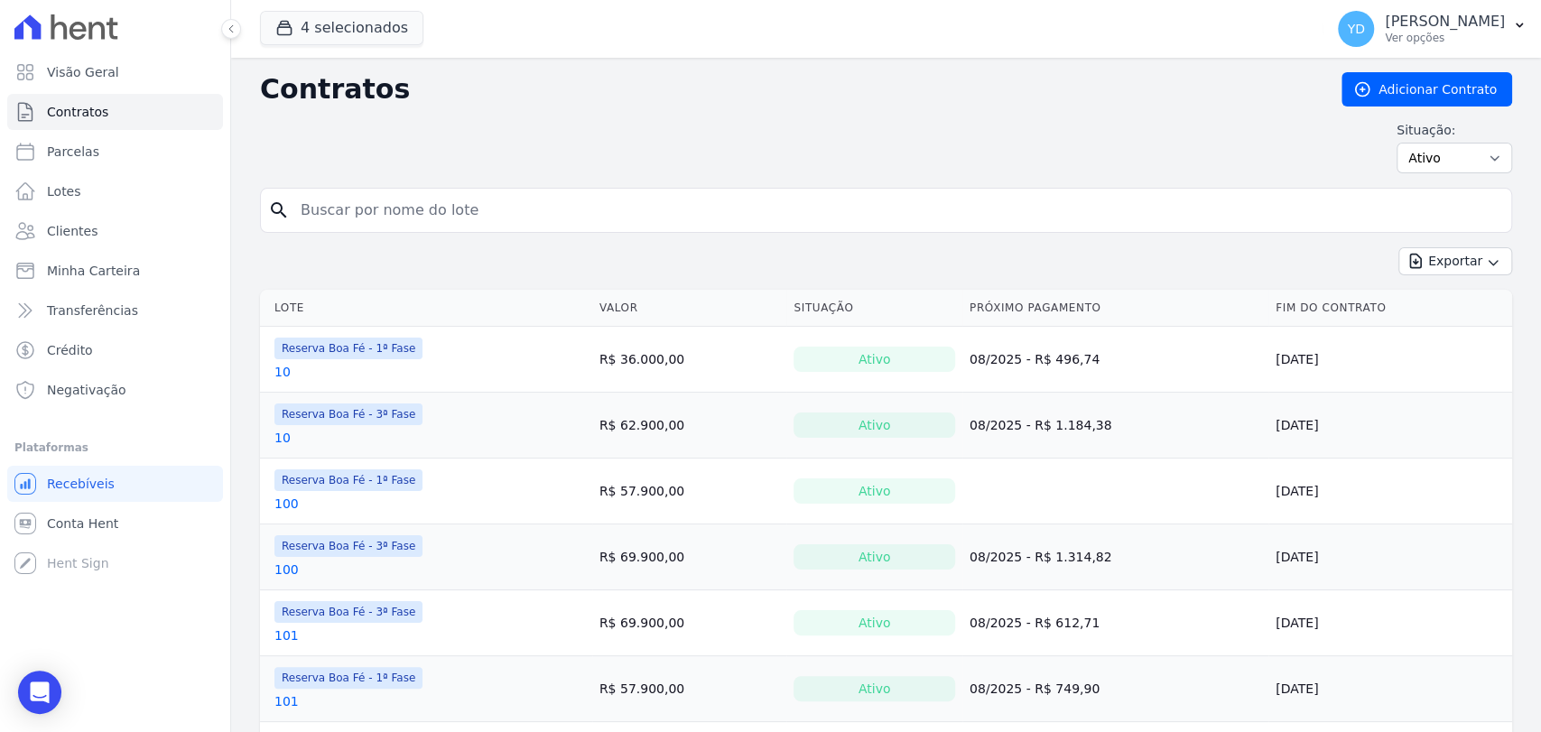
drag, startPoint x: 463, startPoint y: 179, endPoint x: 461, endPoint y: 199, distance: 20.8
click at [461, 199] on input "search" at bounding box center [897, 210] width 1214 height 36
type input "a15"
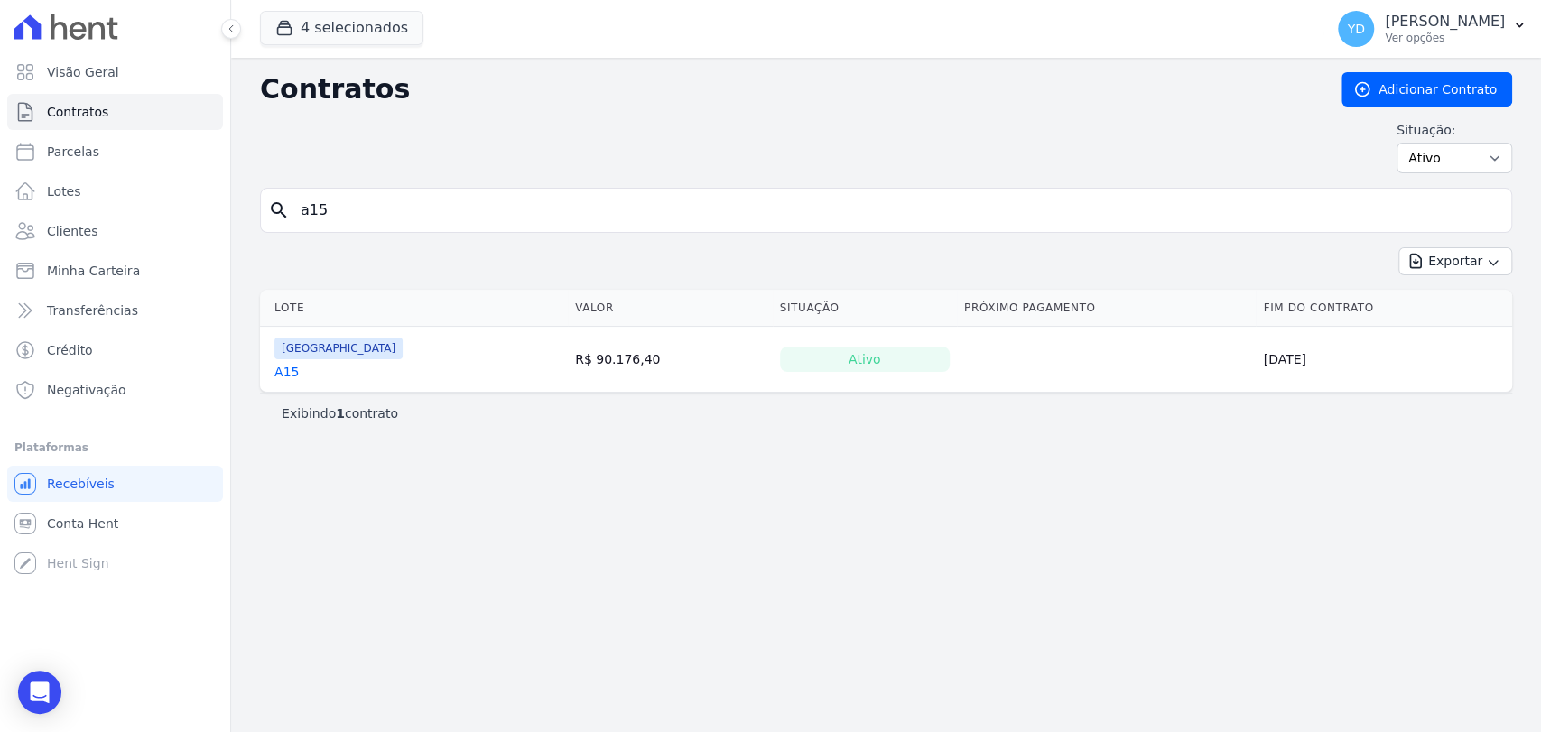
click at [292, 373] on link "A15" at bounding box center [286, 372] width 24 height 18
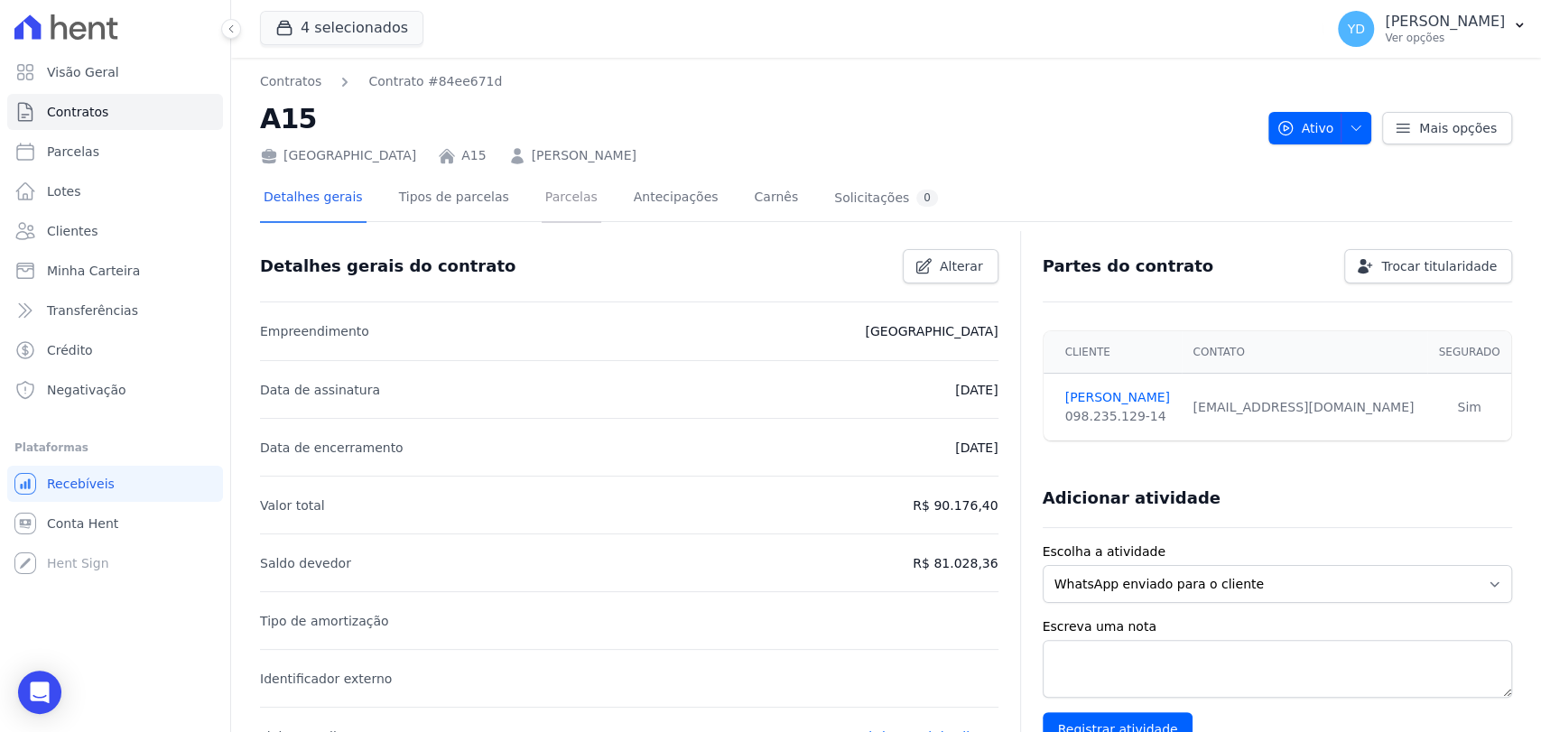
click at [542, 189] on link "Parcelas" at bounding box center [572, 199] width 60 height 48
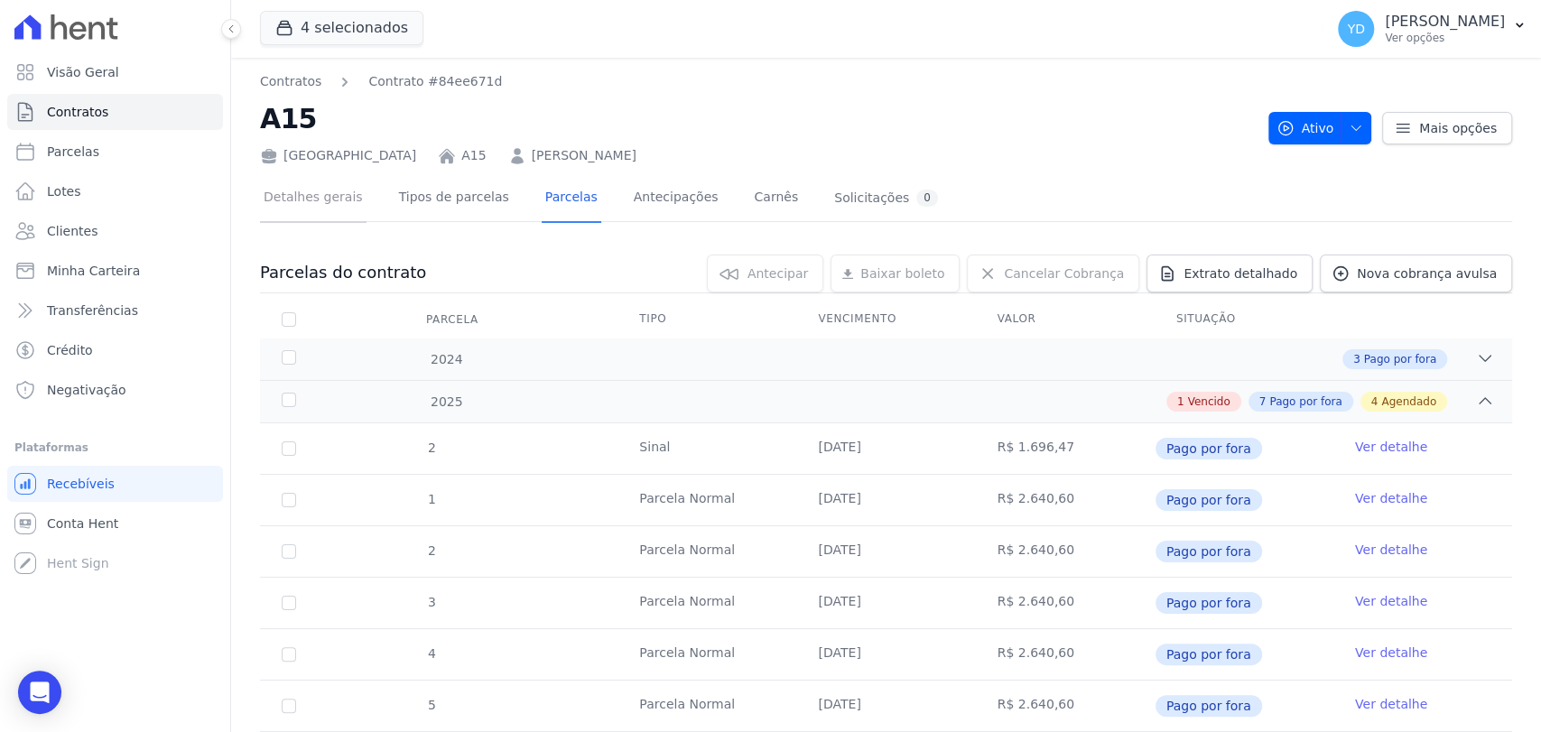
click at [319, 192] on link "Detalhes gerais" at bounding box center [313, 199] width 107 height 48
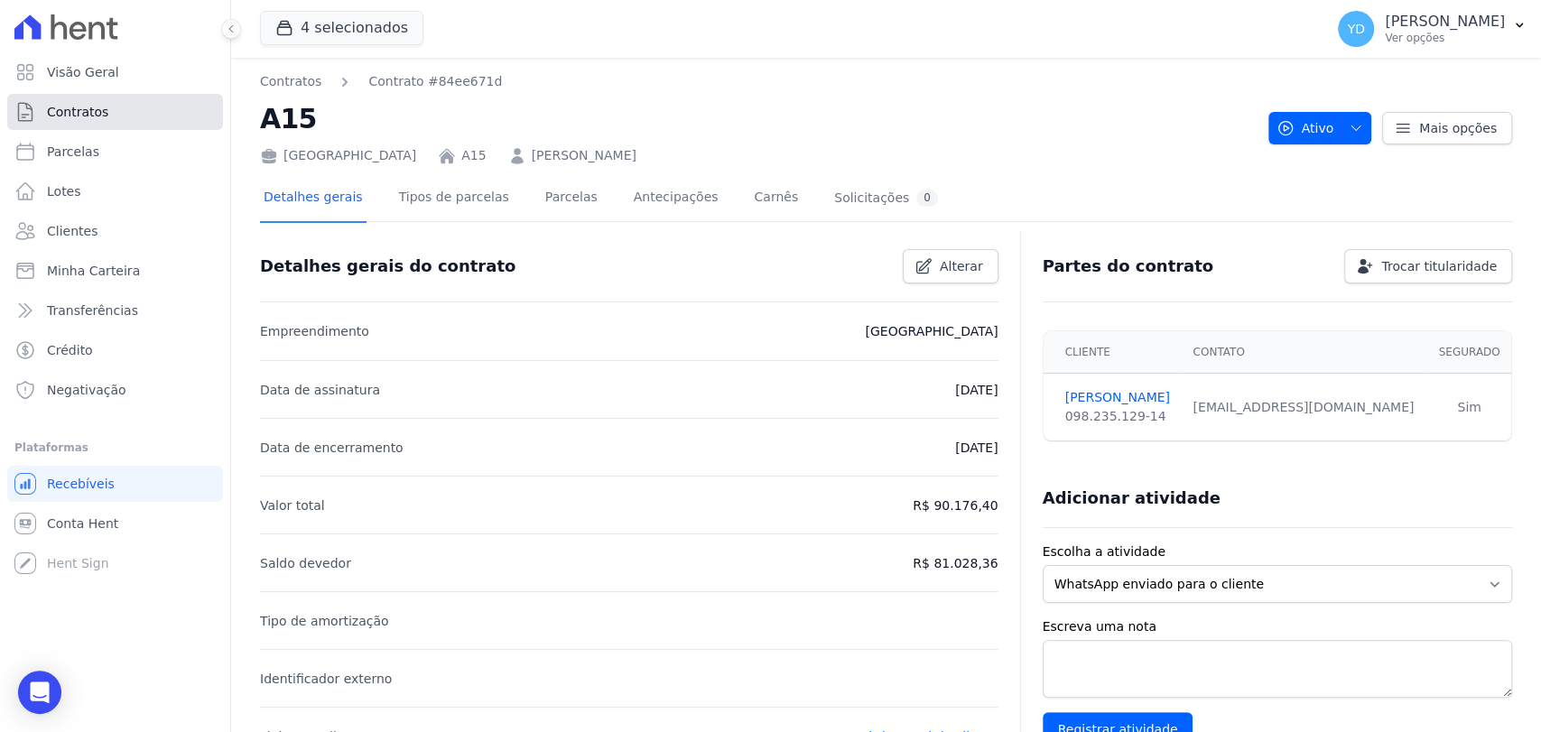
click at [155, 102] on link "Contratos" at bounding box center [115, 112] width 216 height 36
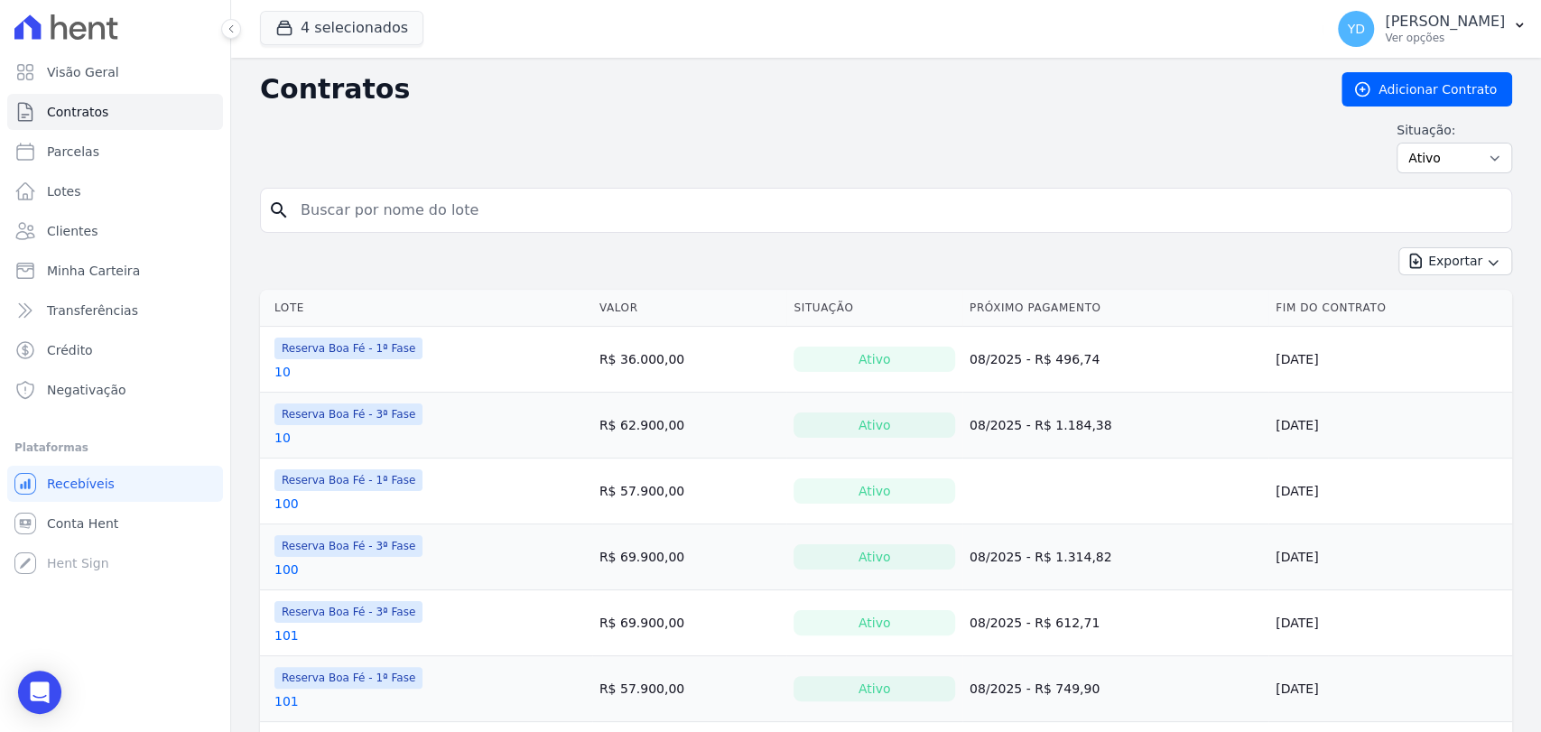
click at [383, 218] on input "search" at bounding box center [897, 210] width 1214 height 36
type input "a16"
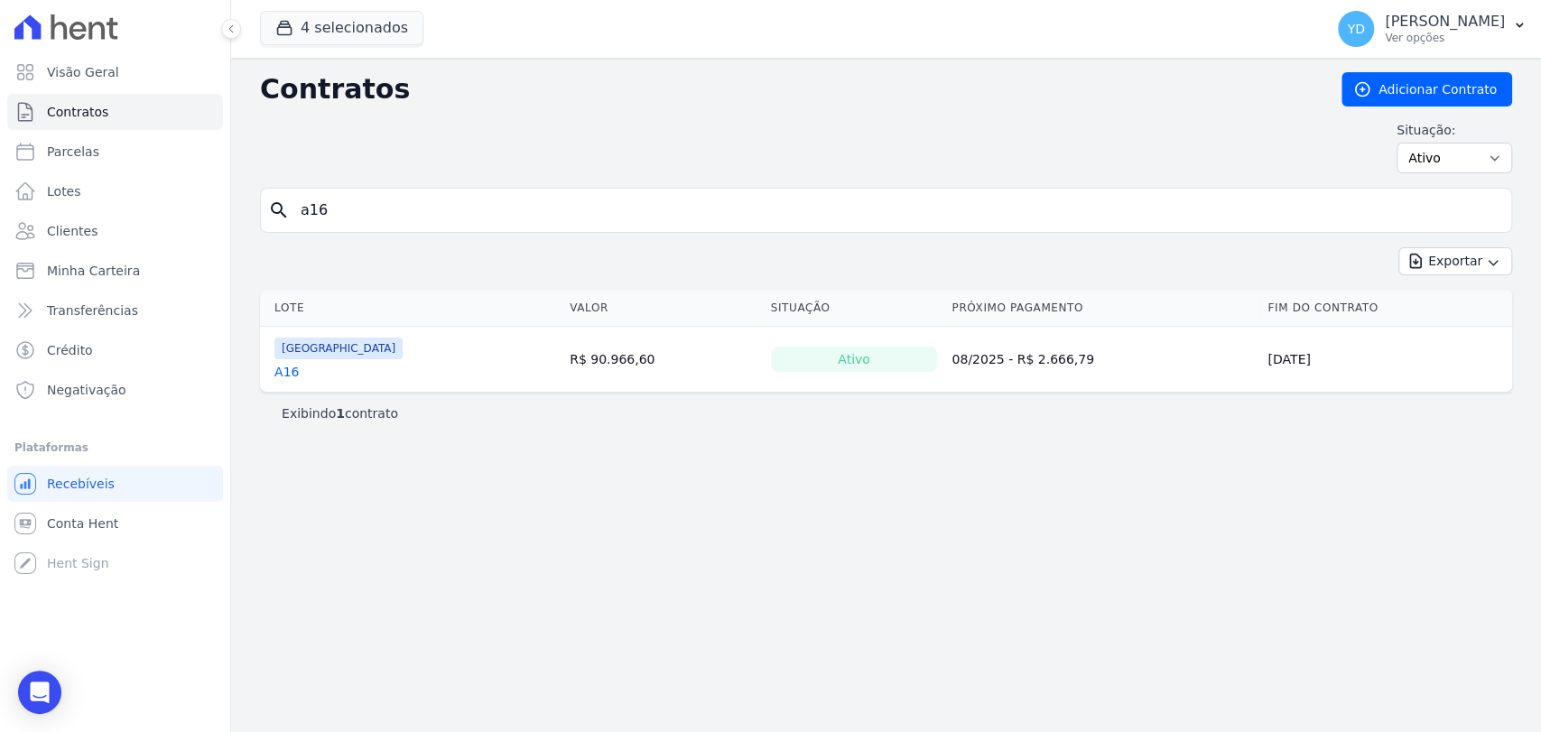
click at [282, 373] on link "A16" at bounding box center [286, 372] width 24 height 18
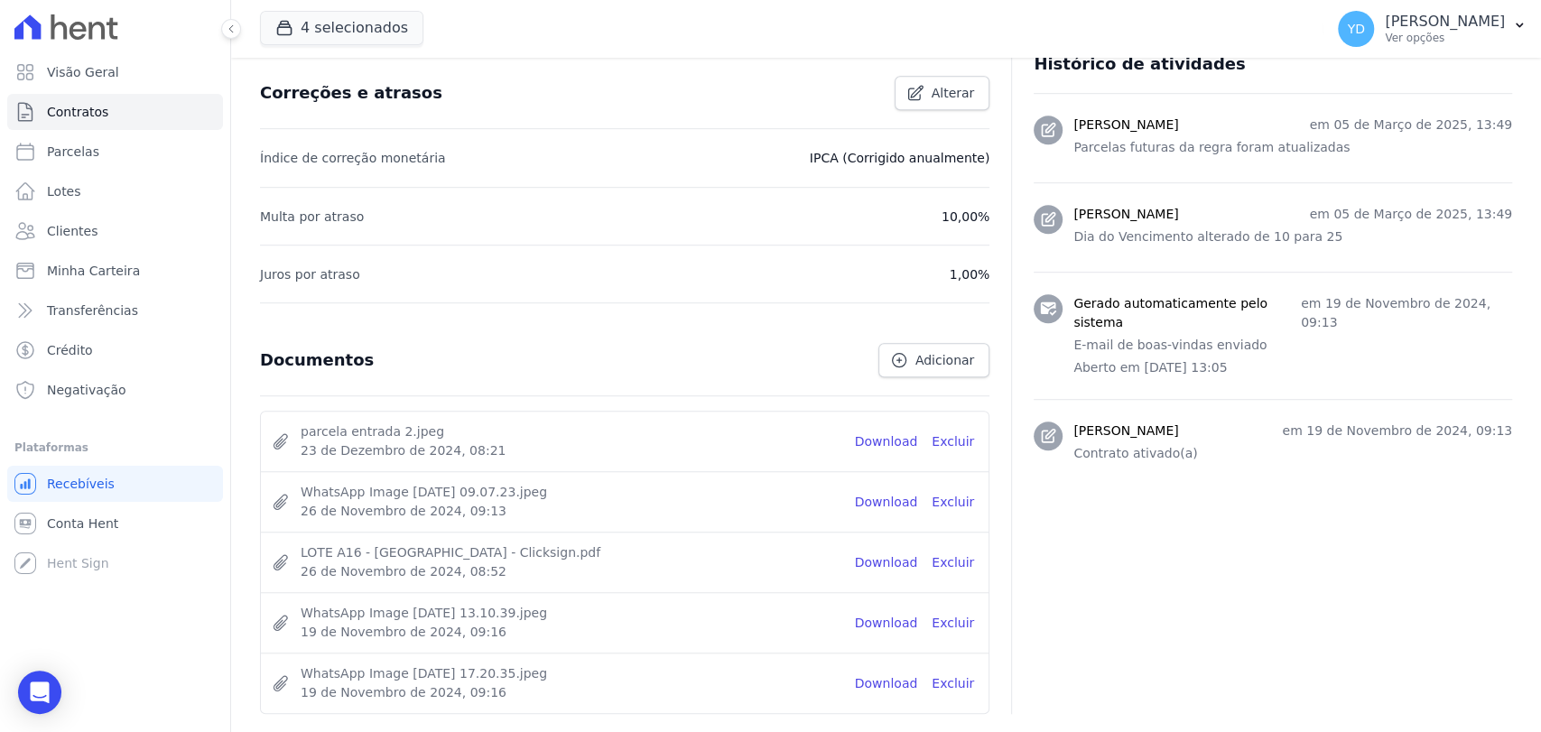
scroll to position [727, 0]
